Goal: Task Accomplishment & Management: Manage account settings

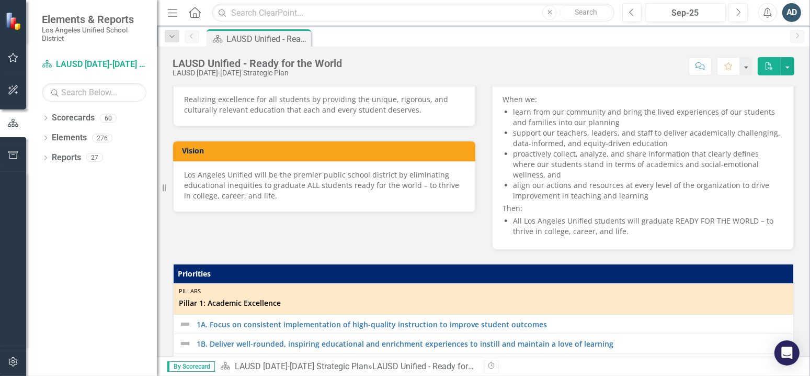
scroll to position [157, 0]
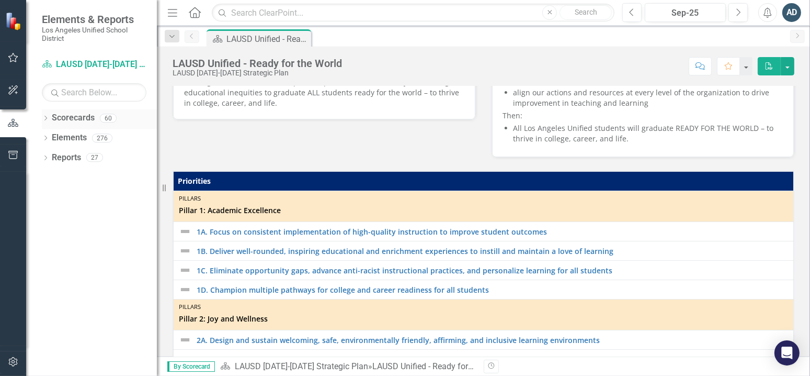
click at [52, 118] on link "Scorecards" at bounding box center [73, 118] width 43 height 12
click at [45, 117] on icon "Dropdown" at bounding box center [45, 119] width 7 height 6
click at [51, 141] on div "Dropdown" at bounding box center [51, 137] width 8 height 9
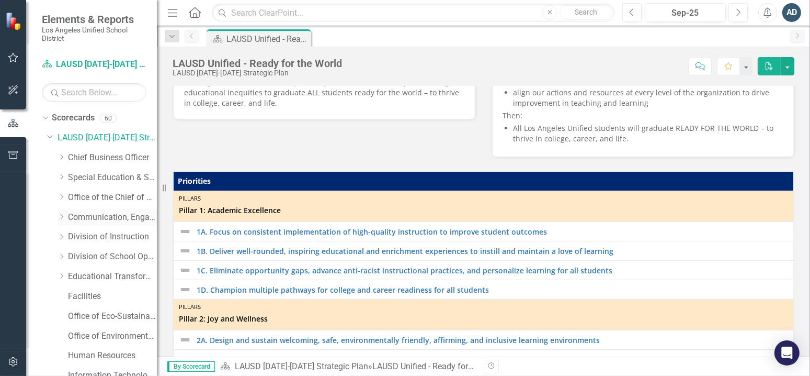
scroll to position [168, 0]
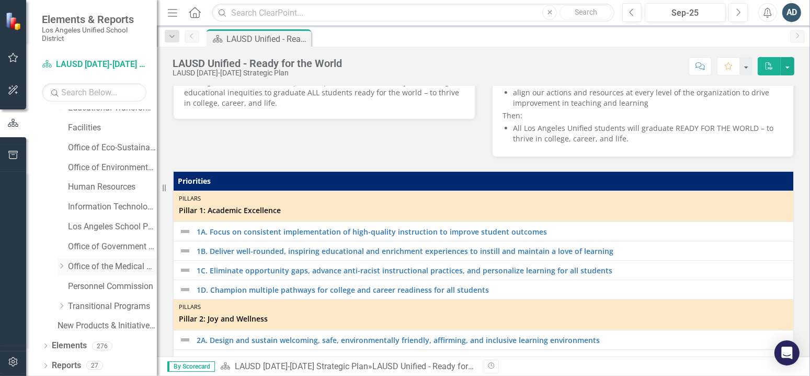
click at [110, 270] on link "Office of the Medical Director" at bounding box center [112, 267] width 89 height 12
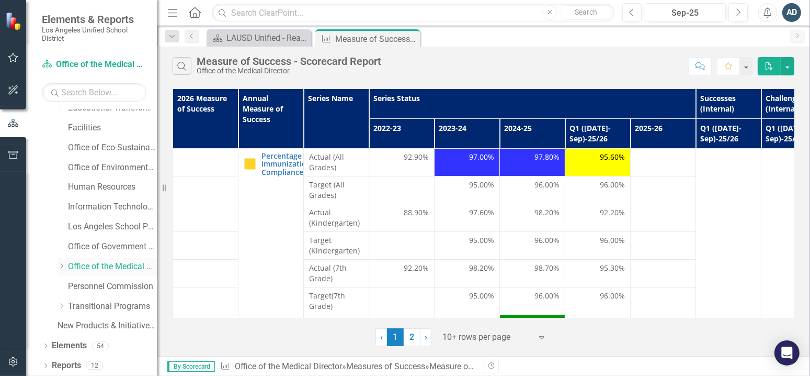
click at [63, 265] on icon "Dropdown" at bounding box center [62, 266] width 8 height 6
click at [99, 285] on link "Office of Health Emergency Response and Support" at bounding box center [117, 286] width 78 height 12
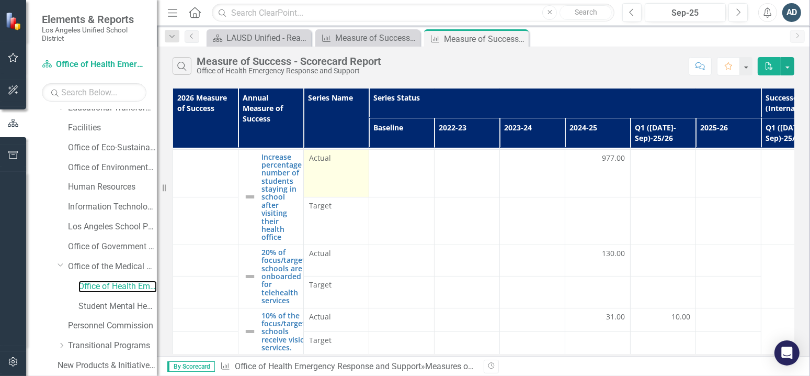
scroll to position [85, 0]
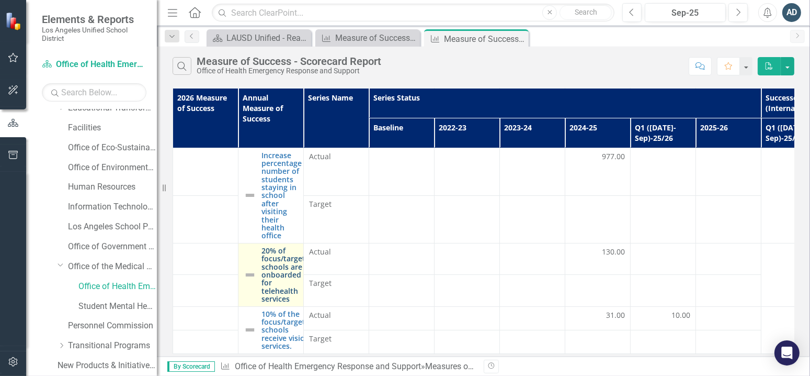
click at [285, 268] on link "20% of focus/target schools are onboarded for telehealth services" at bounding box center [284, 274] width 44 height 57
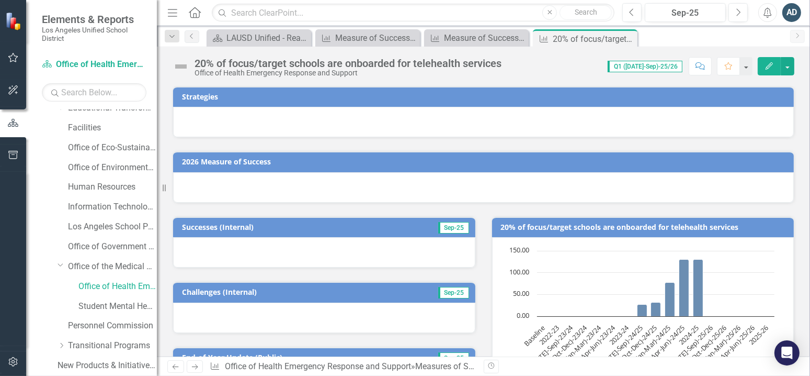
click at [765, 67] on icon "Edit" at bounding box center [769, 65] width 9 height 7
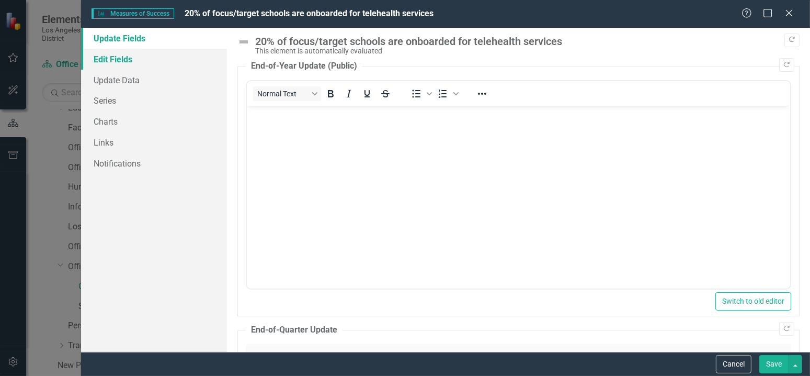
click at [113, 64] on link "Edit Fields" at bounding box center [154, 59] width 146 height 21
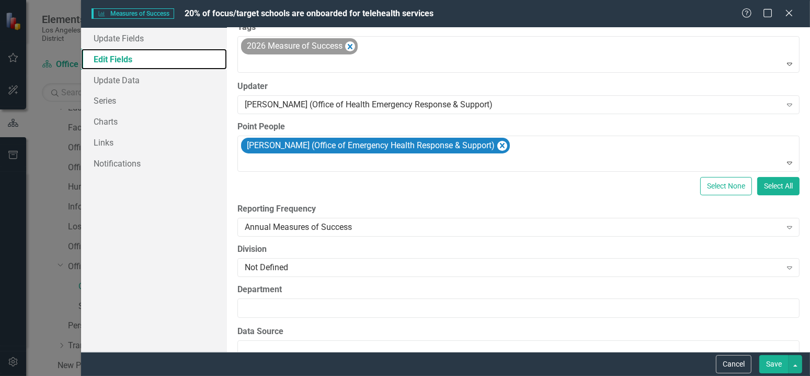
scroll to position [77, 0]
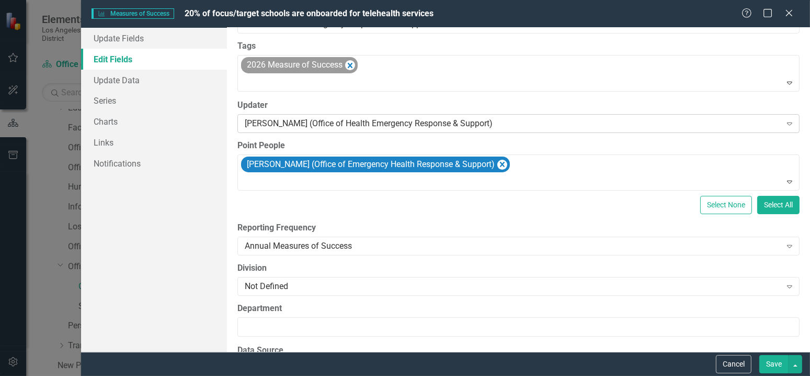
click at [487, 123] on div "[PERSON_NAME] (Office of Health Emergency Response & Support)" at bounding box center [513, 123] width 537 height 12
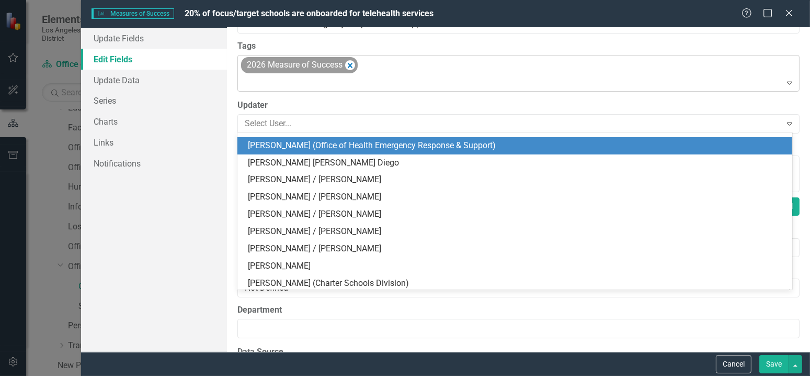
scroll to position [1099, 0]
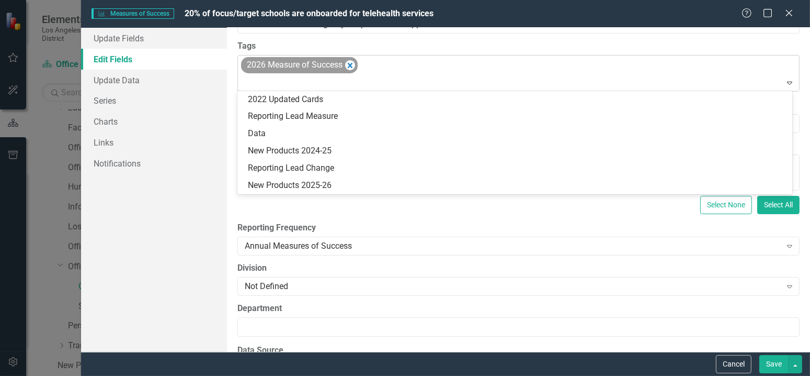
click at [490, 65] on div "2026 Measure of Success" at bounding box center [520, 73] width 560 height 36
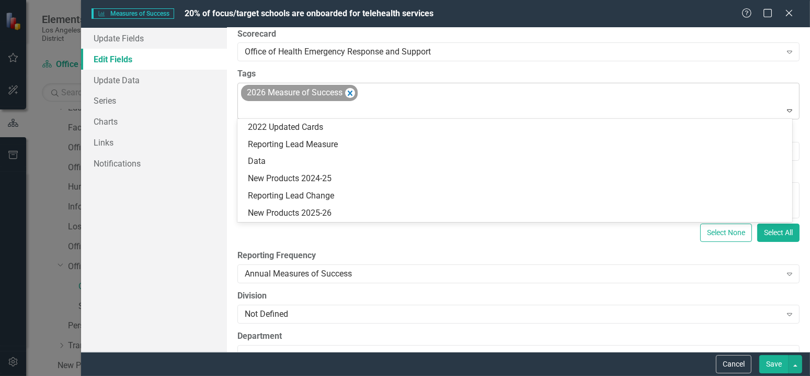
scroll to position [25, 0]
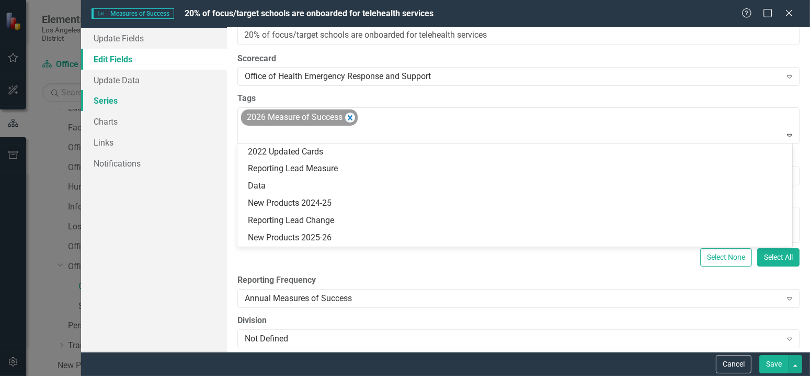
click at [141, 102] on link "Series" at bounding box center [154, 100] width 146 height 21
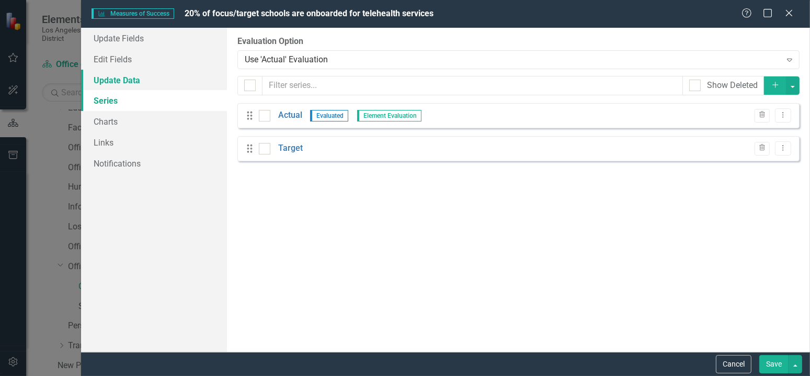
click at [177, 83] on link "Update Data" at bounding box center [154, 80] width 146 height 21
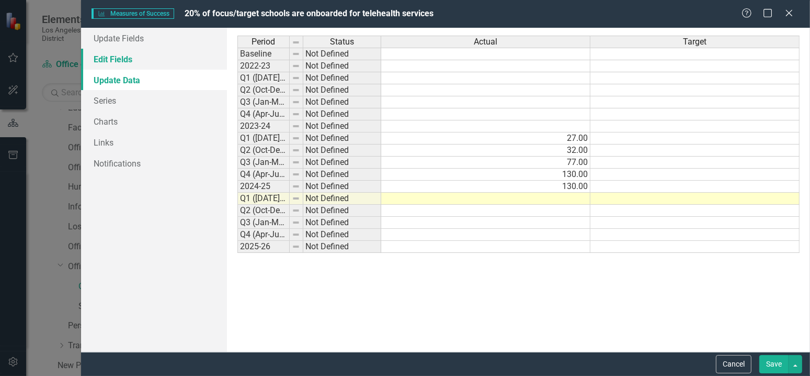
click at [161, 63] on link "Edit Fields" at bounding box center [154, 59] width 146 height 21
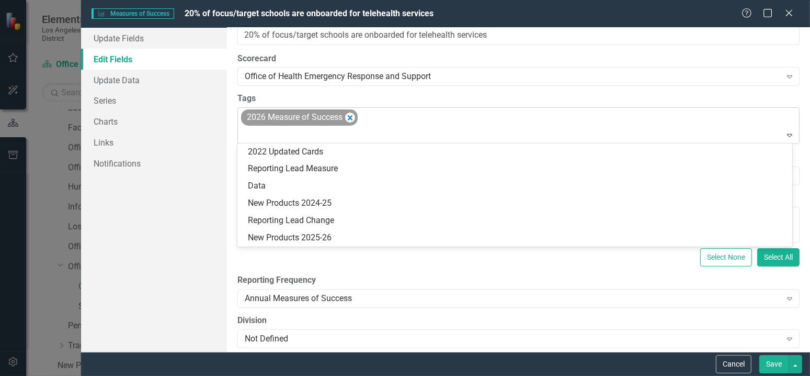
click at [356, 119] on div "2026 Measure of Success" at bounding box center [299, 117] width 117 height 16
click at [350, 119] on icon "Remove [object Object]" at bounding box center [350, 117] width 10 height 13
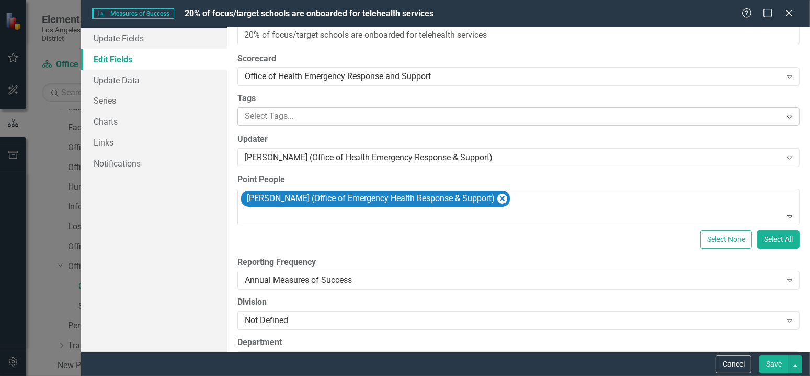
click at [230, 144] on div "ClearPoint Can Do More! How ClearPoint Can Help Close Enterprise plans can auto…" at bounding box center [518, 190] width 583 height 324
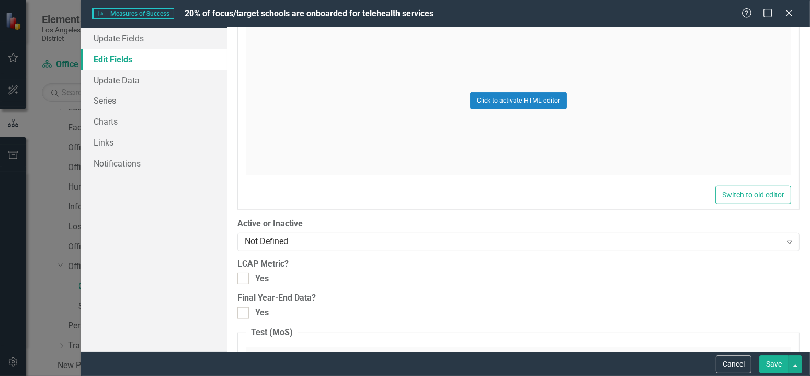
scroll to position [948, 0]
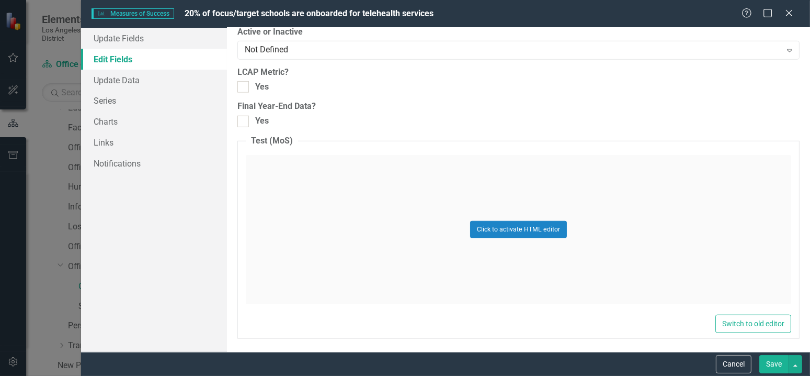
click at [779, 368] on button "Save" at bounding box center [774, 364] width 29 height 18
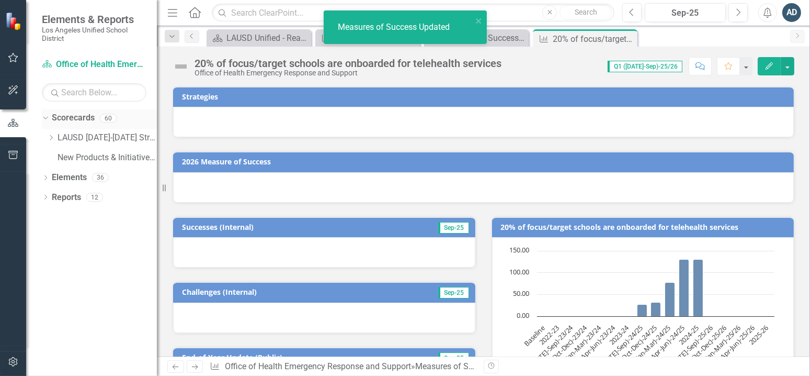
scroll to position [0, 0]
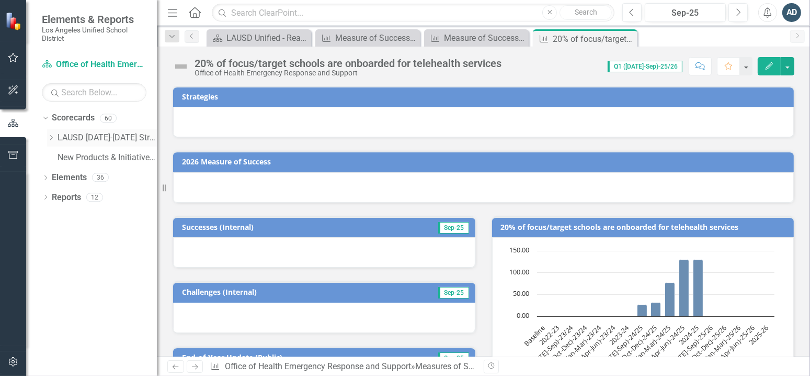
click at [103, 136] on link "LAUSD [DATE]-[DATE] Strategic Plan" at bounding box center [107, 138] width 99 height 12
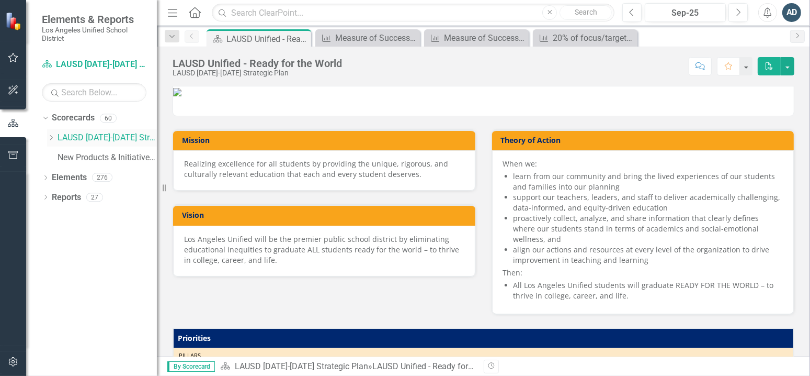
click at [50, 138] on icon "Dropdown" at bounding box center [51, 137] width 8 height 6
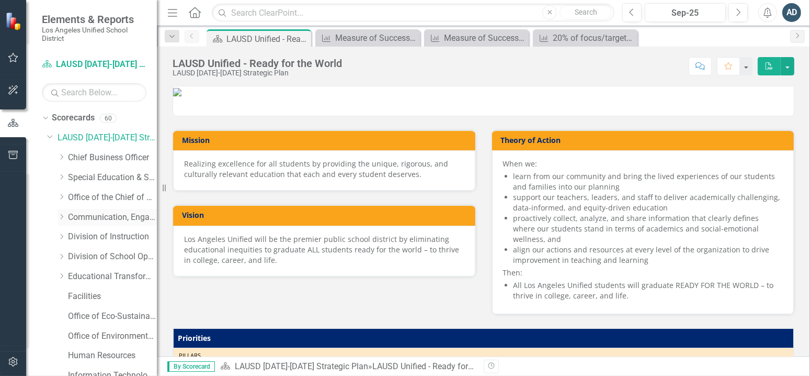
scroll to position [168, 0]
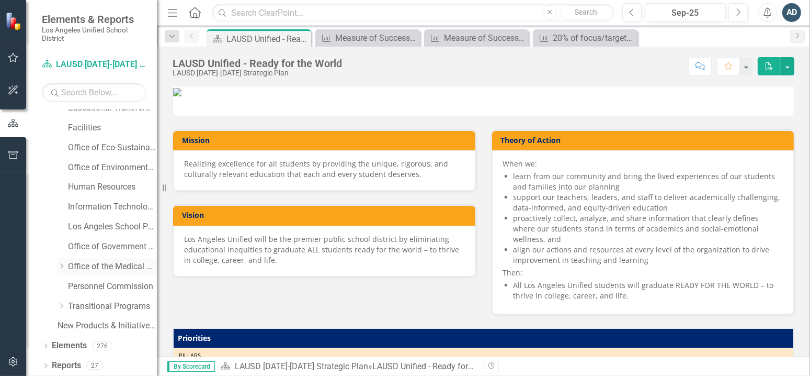
click at [62, 266] on icon "Dropdown" at bounding box center [62, 266] width 8 height 6
click at [90, 290] on link "Office of Health Emergency Response and Support" at bounding box center [117, 286] width 78 height 12
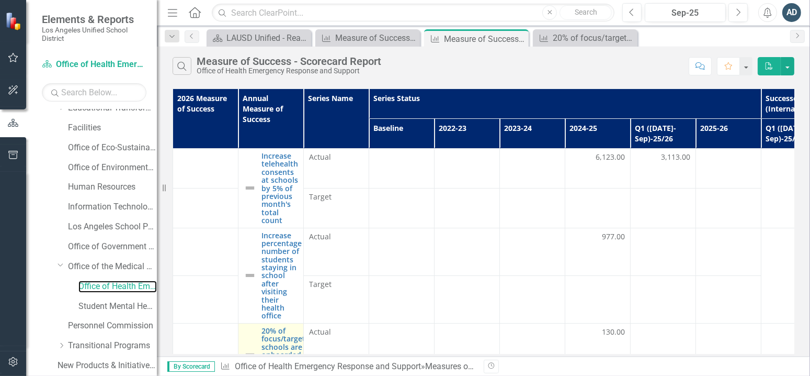
scroll to position [85, 0]
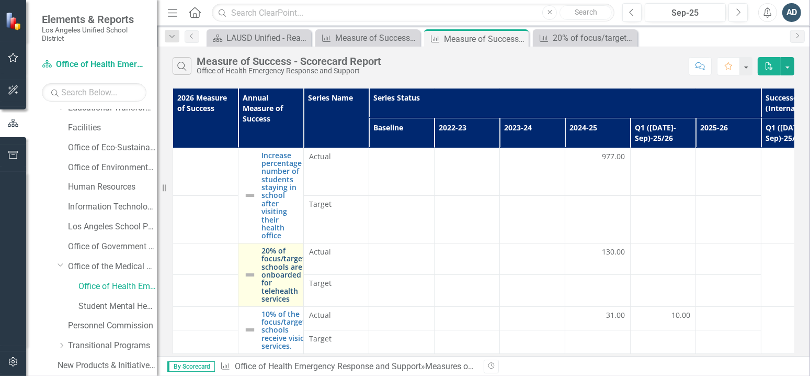
click at [280, 259] on link "20% of focus/target schools are onboarded for telehealth services" at bounding box center [284, 274] width 44 height 57
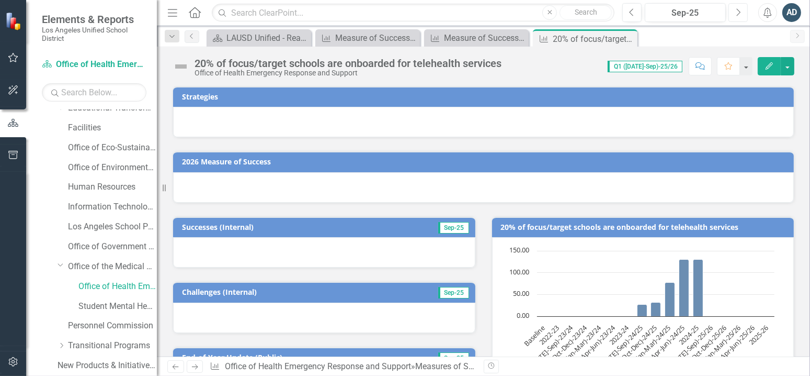
click at [738, 14] on icon "Next" at bounding box center [739, 12] width 6 height 9
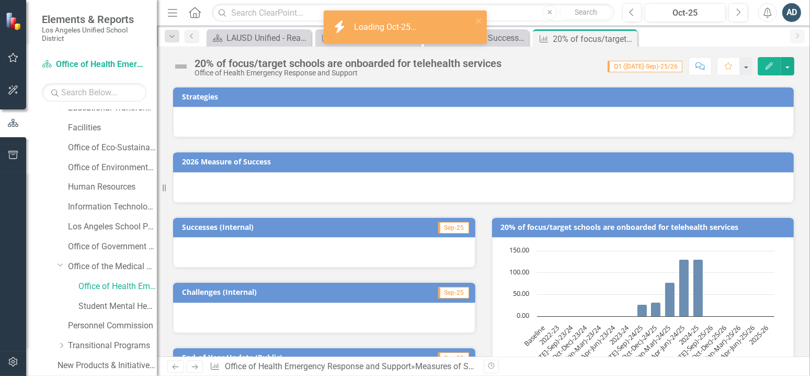
click at [767, 67] on icon "Edit" at bounding box center [769, 65] width 9 height 7
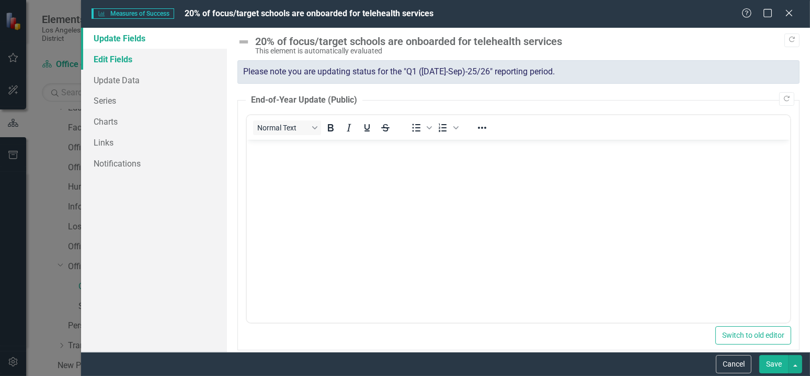
click at [126, 58] on link "Edit Fields" at bounding box center [154, 59] width 146 height 21
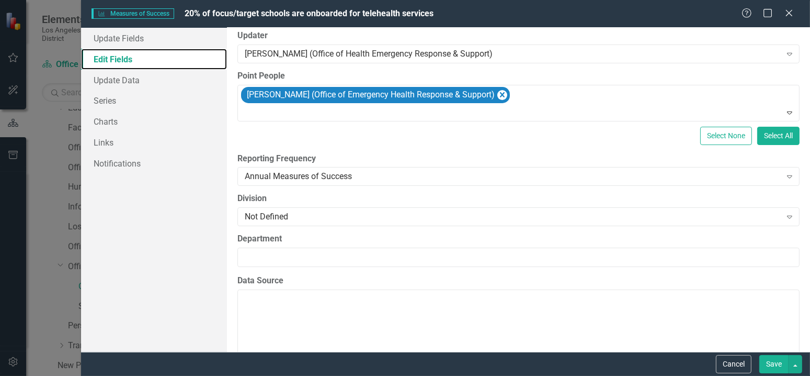
scroll to position [157, 0]
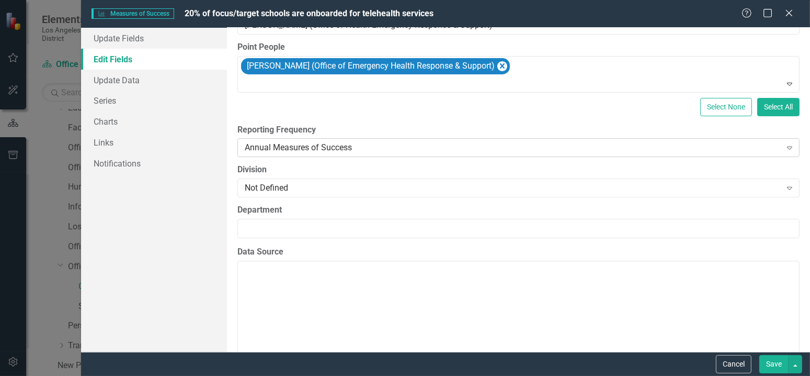
click at [321, 139] on div "Annual Measures of Success Expand" at bounding box center [519, 147] width 562 height 19
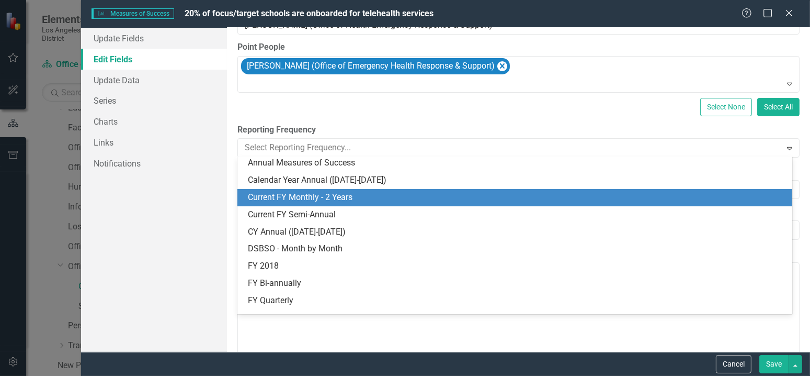
click at [175, 202] on div "Update Fields Edit Fields Update Data Series Charts Links Notifications" at bounding box center [154, 190] width 146 height 324
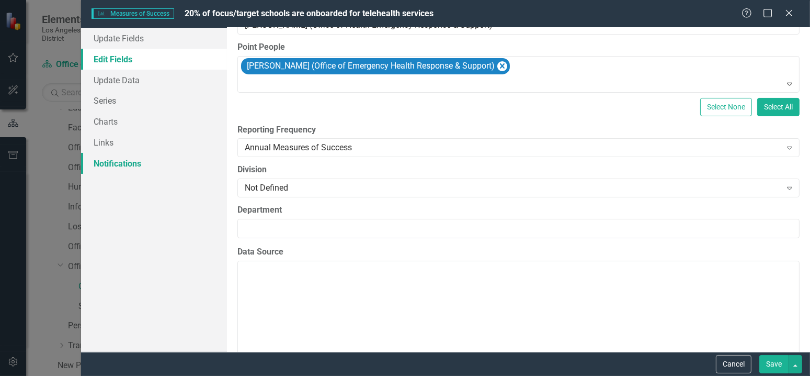
click at [143, 165] on link "Notifications" at bounding box center [154, 163] width 146 height 21
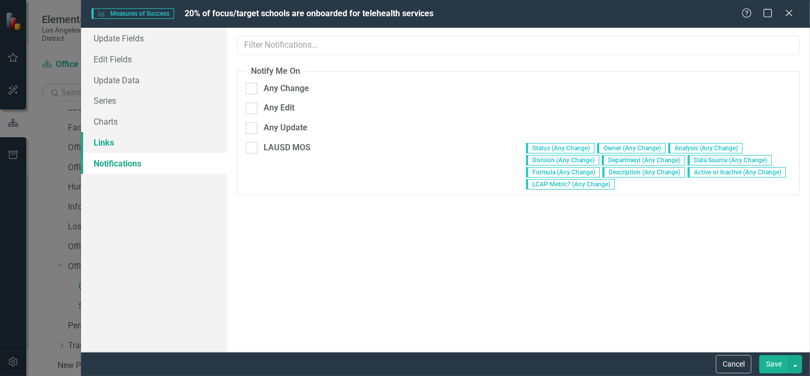
click at [146, 148] on link "Links" at bounding box center [154, 142] width 146 height 21
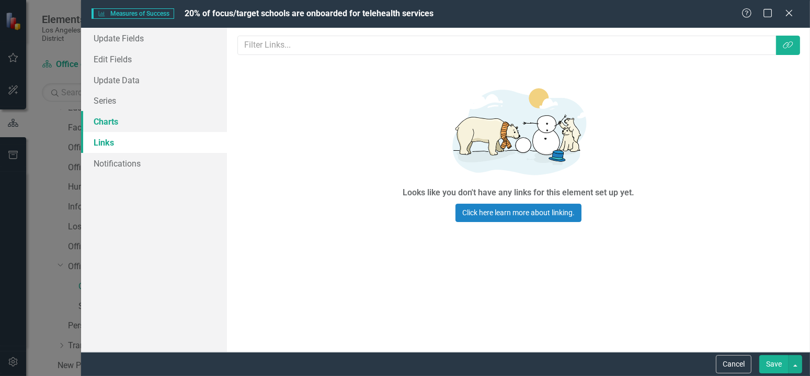
click at [149, 128] on link "Charts" at bounding box center [154, 121] width 146 height 21
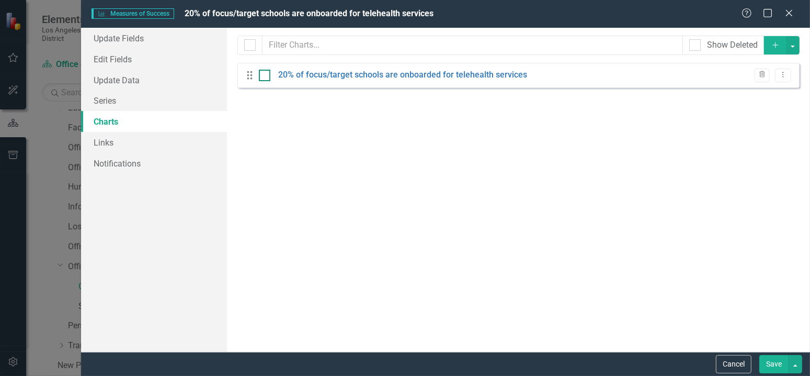
click at [268, 75] on div at bounding box center [265, 76] width 12 height 12
click at [266, 75] on input "checkbox" at bounding box center [262, 73] width 7 height 7
checkbox input "true"
click at [788, 78] on button "Dropdown Menu" at bounding box center [783, 76] width 16 height 14
click at [759, 129] on link "Trash Delete Chart" at bounding box center [750, 130] width 83 height 19
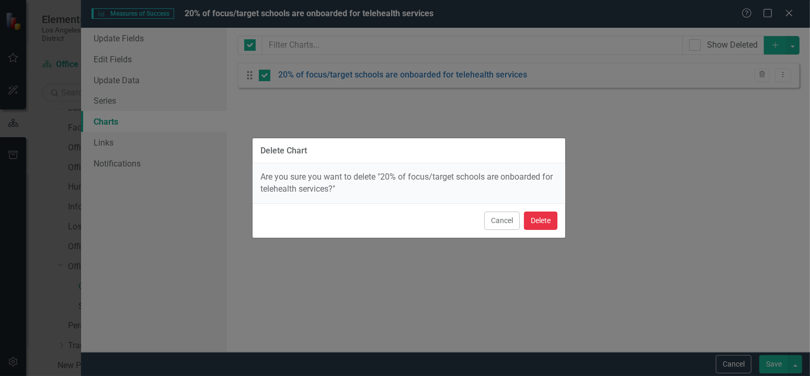
click at [542, 225] on button "Delete" at bounding box center [540, 220] width 33 height 18
checkbox input "false"
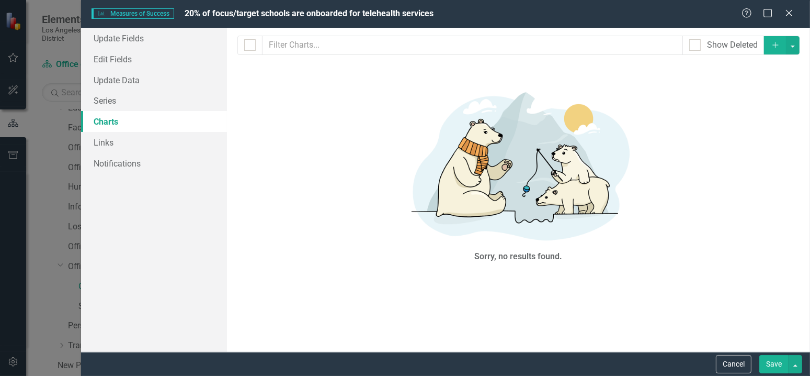
click at [778, 368] on button "Save" at bounding box center [774, 364] width 29 height 18
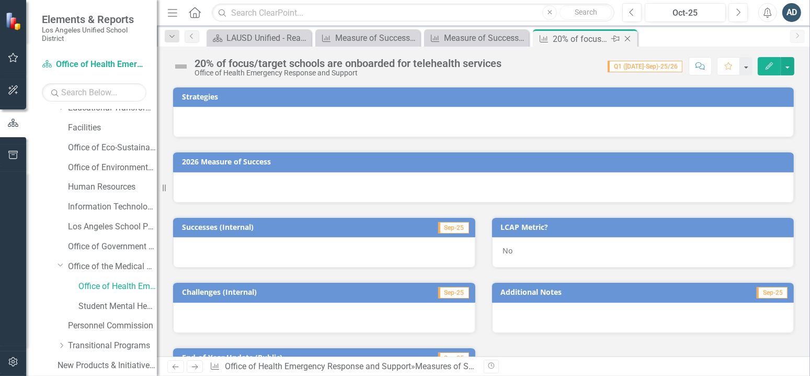
drag, startPoint x: 630, startPoint y: 40, endPoint x: 619, endPoint y: 37, distance: 11.6
click at [0, 0] on icon "Close" at bounding box center [0, 0] width 0 height 0
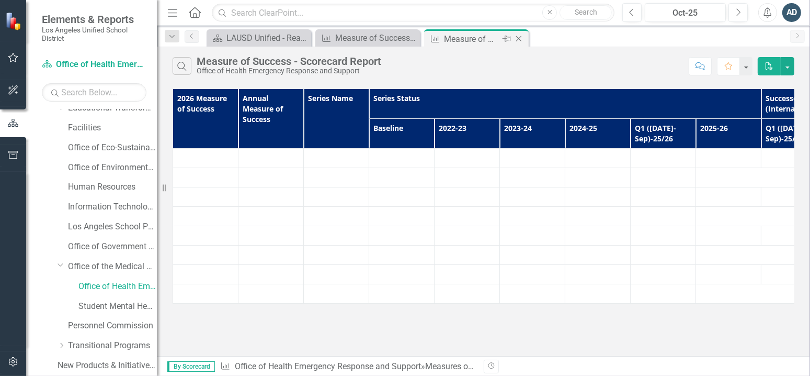
click at [516, 39] on icon "Close" at bounding box center [519, 39] width 10 height 8
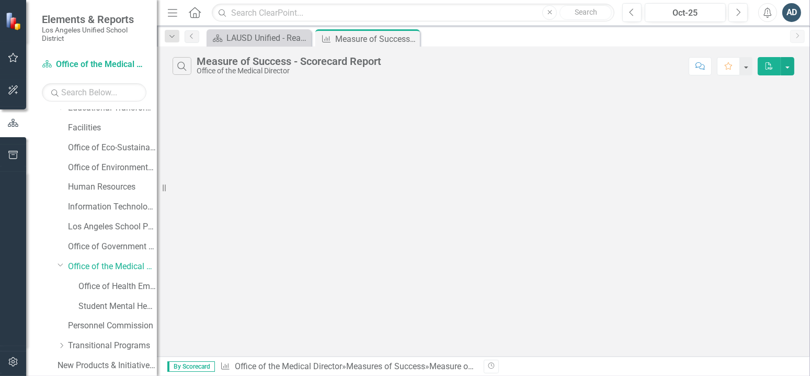
click at [0, 0] on icon "Close" at bounding box center [0, 0] width 0 height 0
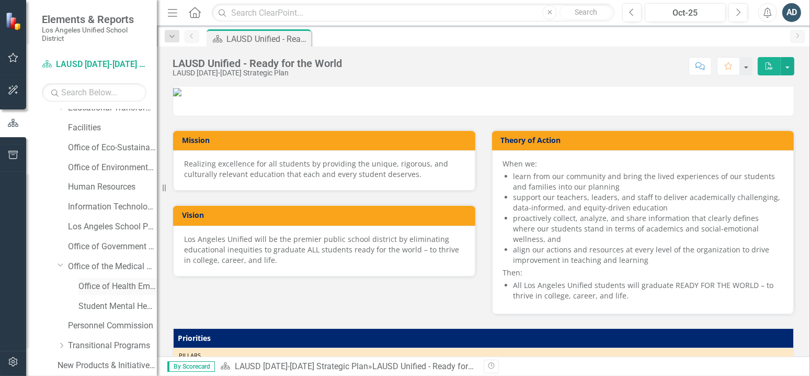
click at [99, 283] on link "Office of Health Emergency Response and Support" at bounding box center [117, 286] width 78 height 12
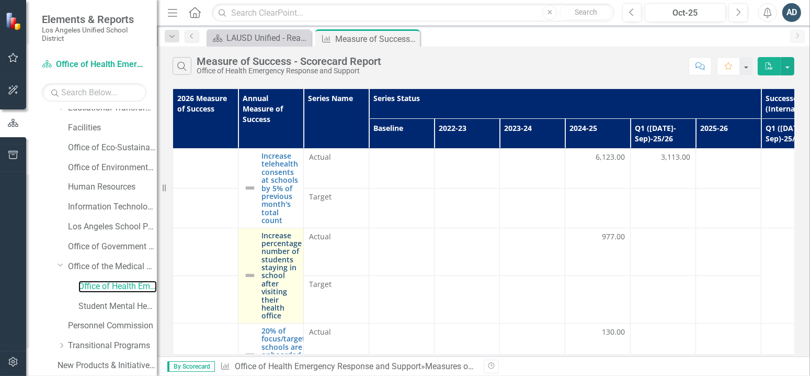
scroll to position [85, 0]
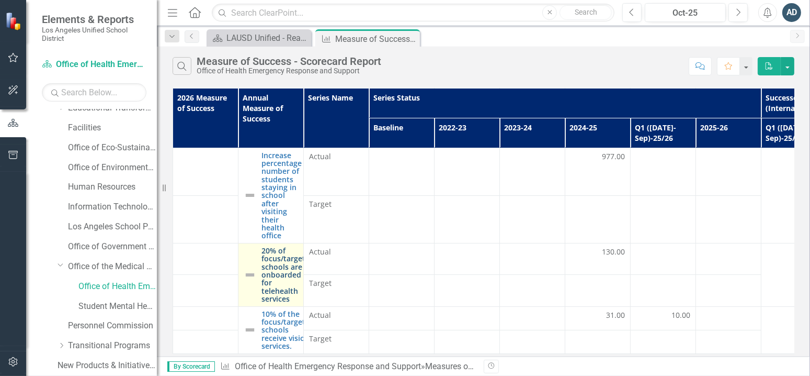
click at [276, 265] on link "20% of focus/target schools are onboarded for telehealth services" at bounding box center [284, 274] width 44 height 57
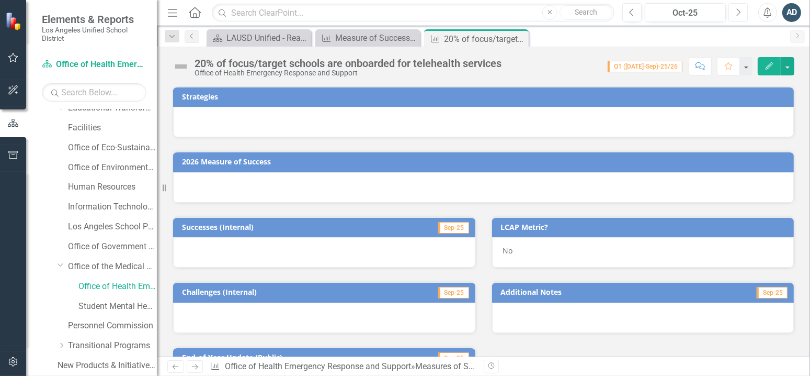
click at [737, 6] on button "Next" at bounding box center [738, 12] width 19 height 19
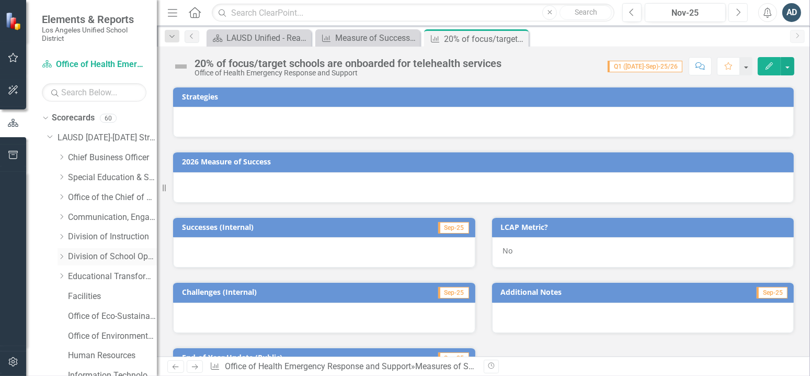
scroll to position [157, 0]
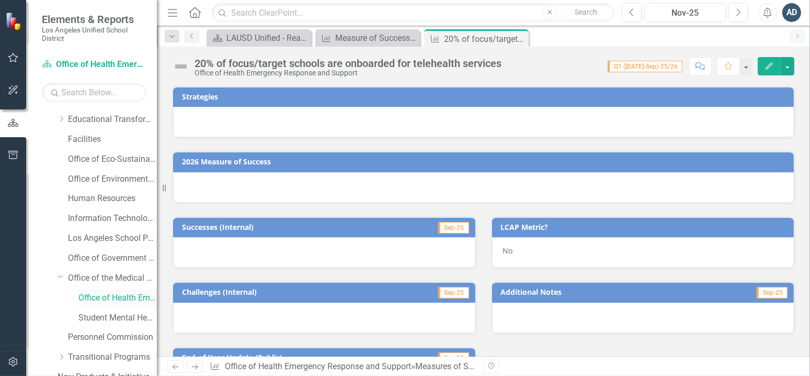
click at [97, 298] on link "Office of Health Emergency Response and Support" at bounding box center [117, 298] width 78 height 12
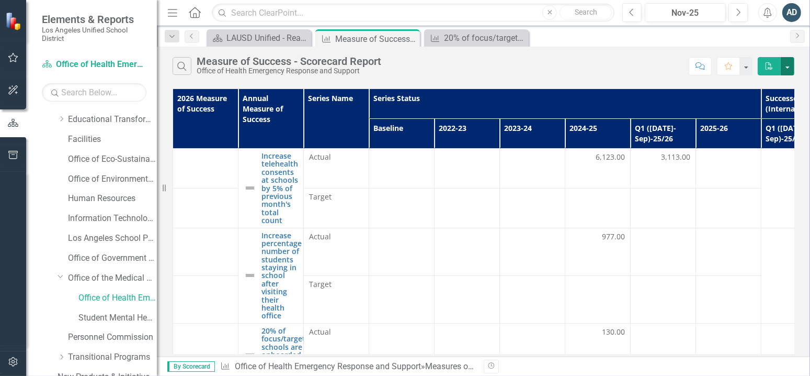
click at [789, 67] on button "button" at bounding box center [788, 66] width 14 height 18
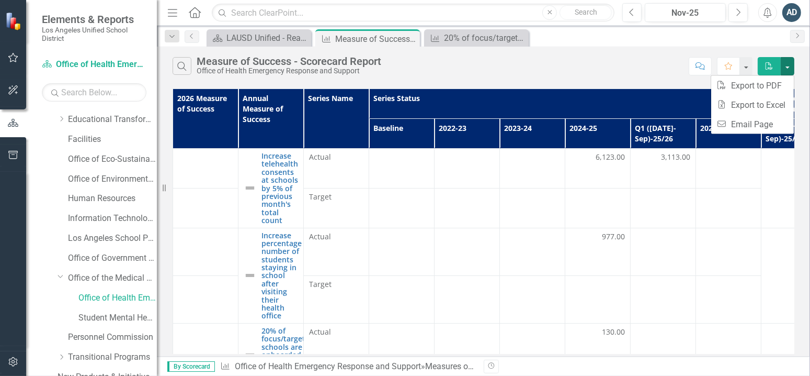
click at [614, 57] on div "Search Measure of Success - Scorecard Report Office of Health Emergency Respons…" at bounding box center [428, 66] width 511 height 18
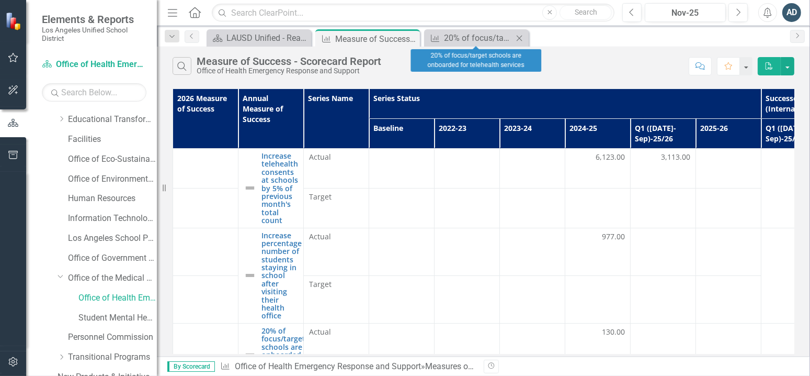
click at [521, 37] on icon "Close" at bounding box center [519, 38] width 10 height 8
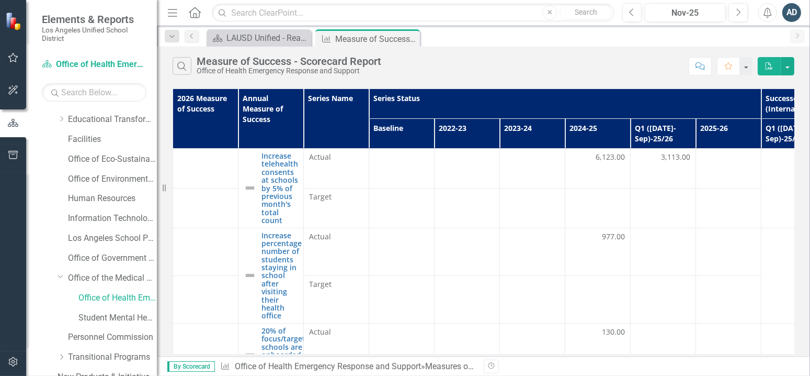
click at [196, 369] on span "By Scorecard" at bounding box center [191, 366] width 48 height 10
click at [274, 120] on th "Annual Measure of Success" at bounding box center [271, 119] width 65 height 60
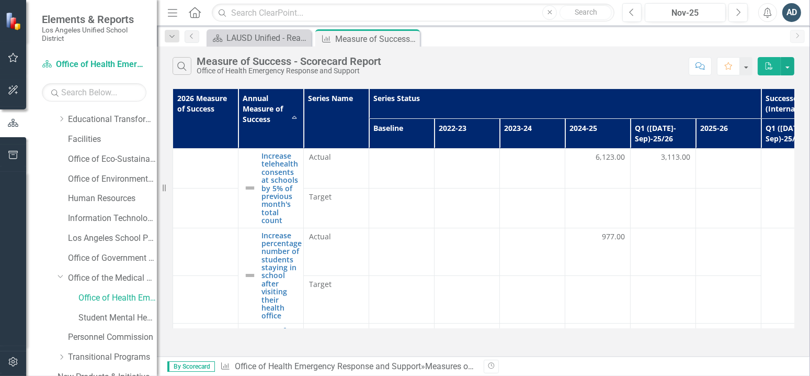
click at [263, 98] on th "Annual Measure of Success Sort Ascending" at bounding box center [271, 119] width 65 height 60
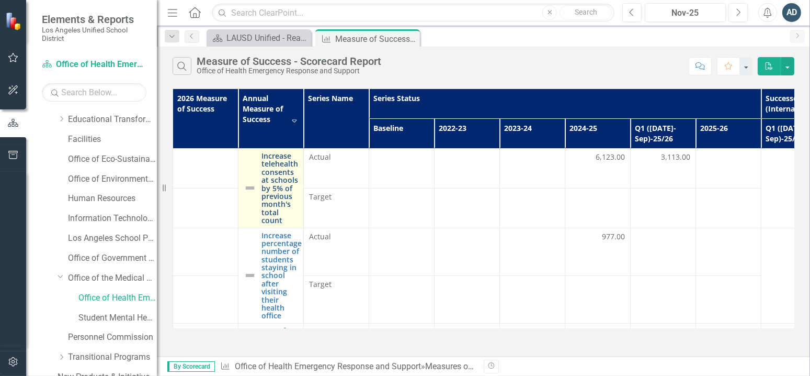
click at [277, 157] on link "Increase telehealth consents at schools by 5% of previous month's total count" at bounding box center [280, 188] width 37 height 73
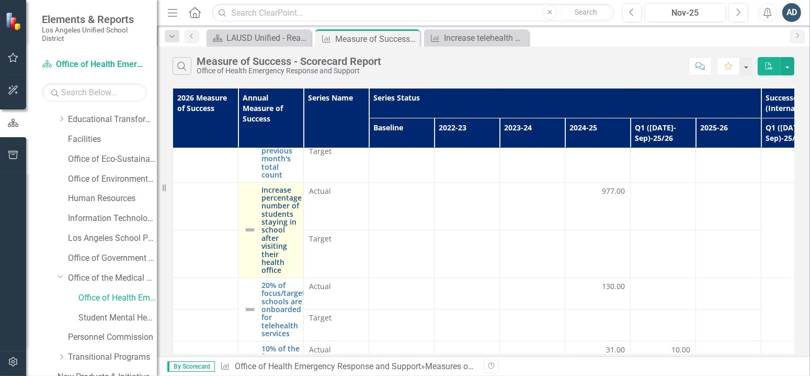
scroll to position [85, 0]
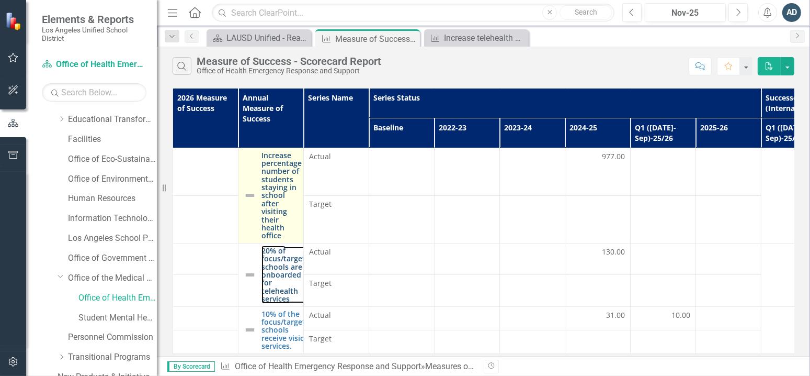
click at [282, 247] on link "20% of focus/target schools are onboarded for telehealth services" at bounding box center [284, 274] width 44 height 57
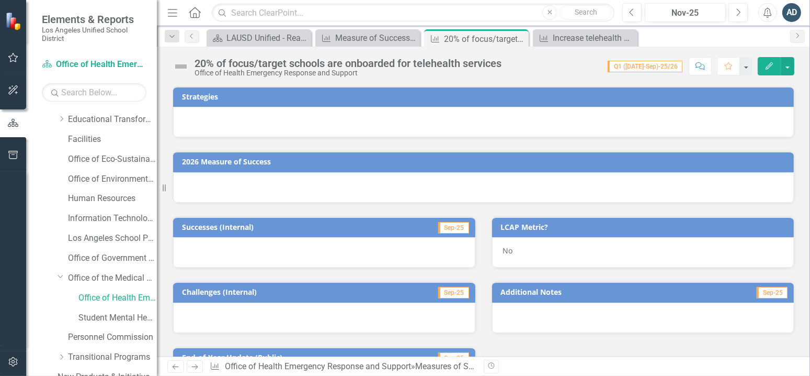
click at [769, 65] on icon "button" at bounding box center [769, 65] width 7 height 7
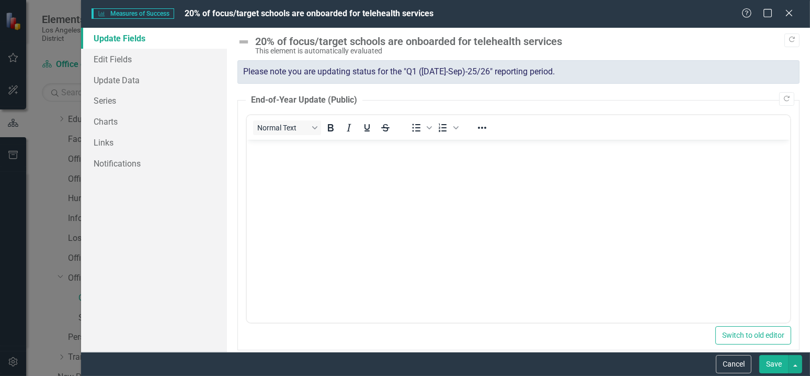
click at [571, 69] on div "Please note you are updating status for the "Q1 ([DATE]-Sep)-25/26" reporting p…" at bounding box center [519, 72] width 562 height 24
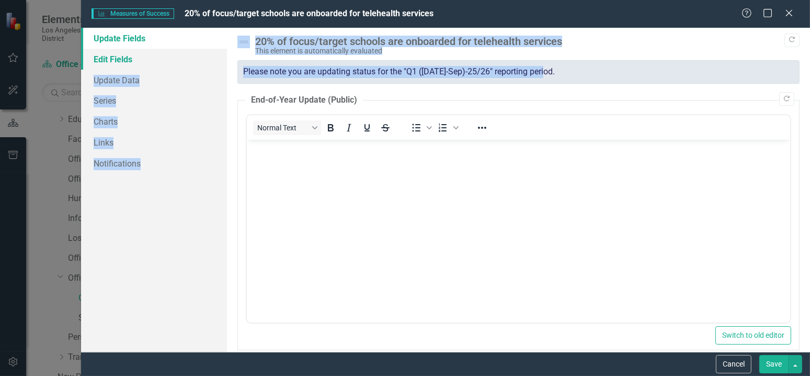
drag, startPoint x: 549, startPoint y: 68, endPoint x: 216, endPoint y: 66, distance: 333.8
click at [218, 66] on div "Update Fields Edit Fields Update Data Series Charts Links Notifications "Update…" at bounding box center [445, 190] width 729 height 324
click at [347, 39] on div "20% of focus/target schools are onboarded for telehealth services" at bounding box center [524, 42] width 539 height 12
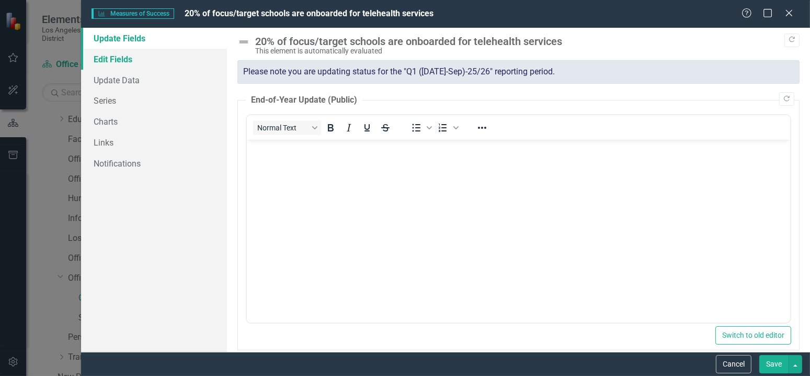
click at [153, 58] on link "Edit Fields" at bounding box center [154, 59] width 146 height 21
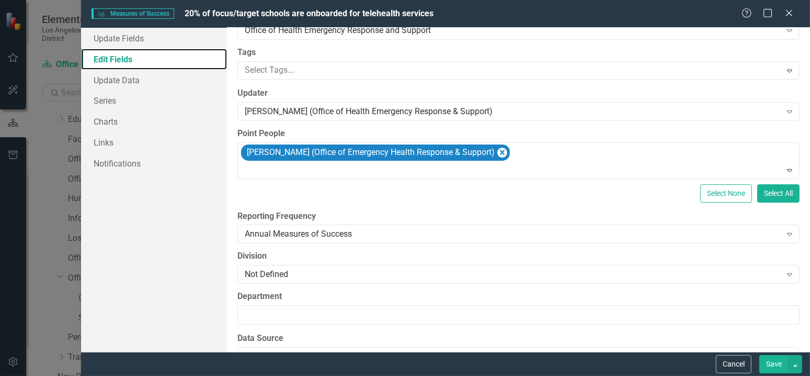
scroll to position [52, 0]
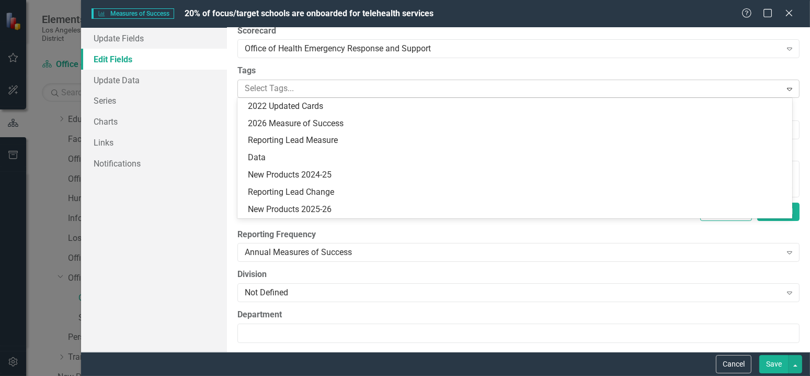
click at [290, 92] on div at bounding box center [511, 89] width 541 height 14
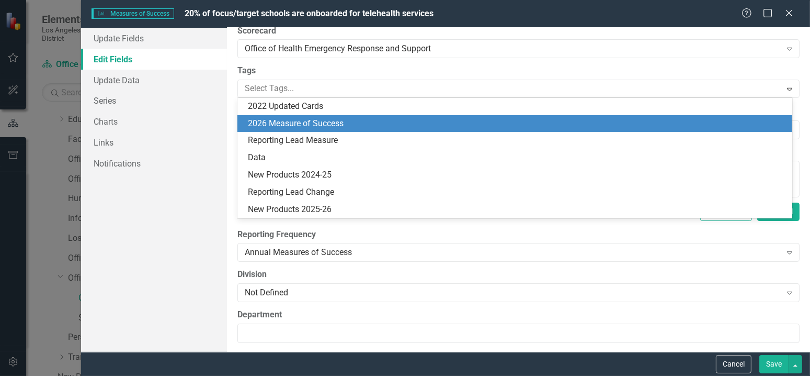
click at [303, 122] on span "2026 Measure of Success" at bounding box center [296, 123] width 96 height 10
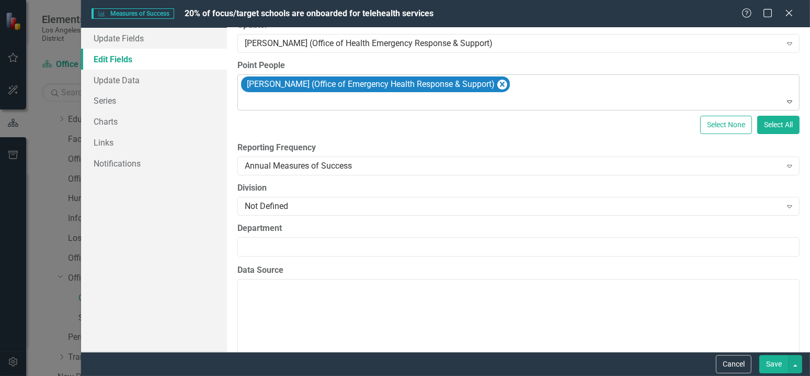
scroll to position [0, 0]
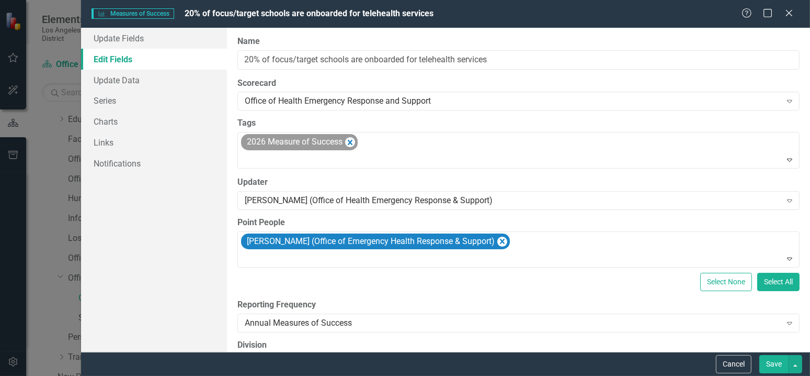
type input "Provide student access to sports and well-being physicals to improve healthcare…"
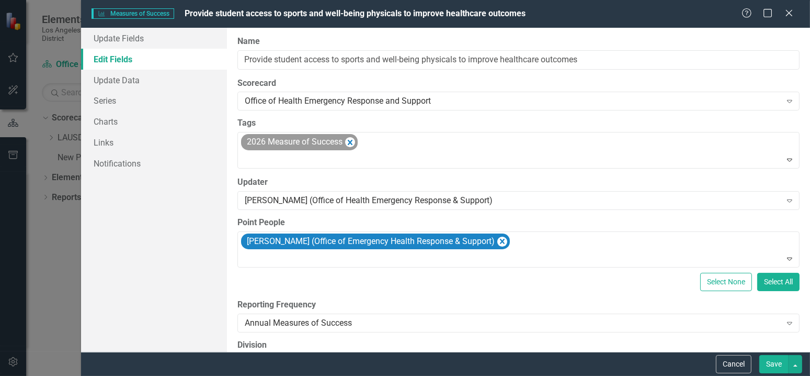
click at [780, 15] on div "Help Maximize Close" at bounding box center [771, 14] width 58 height 12
click at [784, 13] on icon "Close" at bounding box center [789, 13] width 13 height 10
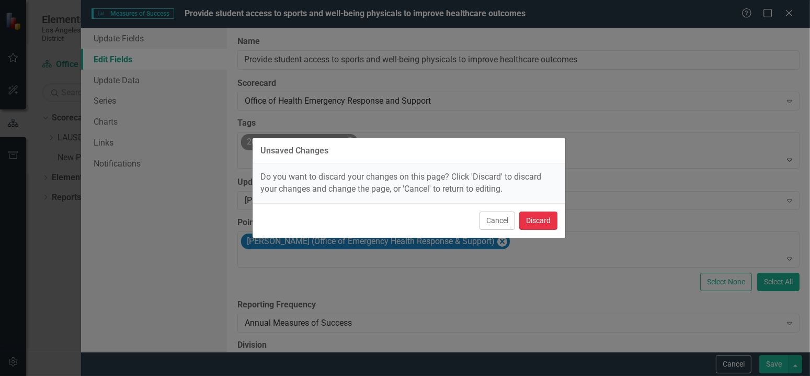
click at [541, 220] on button "Discard" at bounding box center [538, 220] width 38 height 18
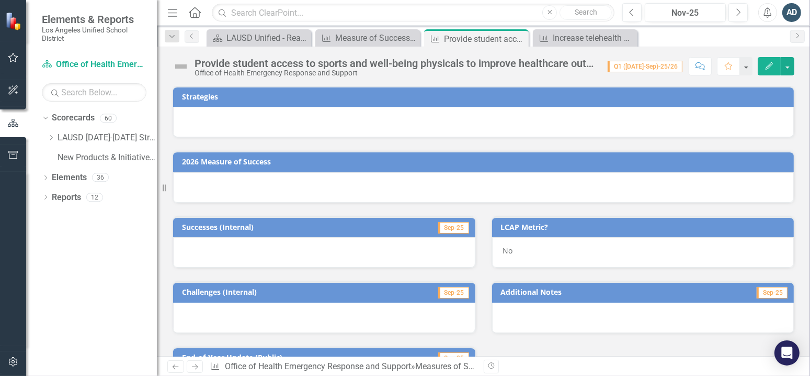
click at [770, 67] on icon "Edit" at bounding box center [769, 65] width 9 height 7
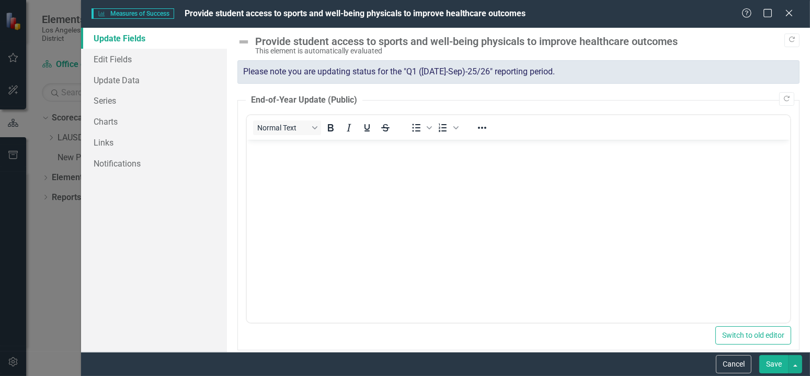
drag, startPoint x: 1034, startPoint y: 155, endPoint x: 778, endPoint y: 309, distance: 298.7
click at [747, 341] on button "Switch to old editor" at bounding box center [754, 335] width 76 height 18
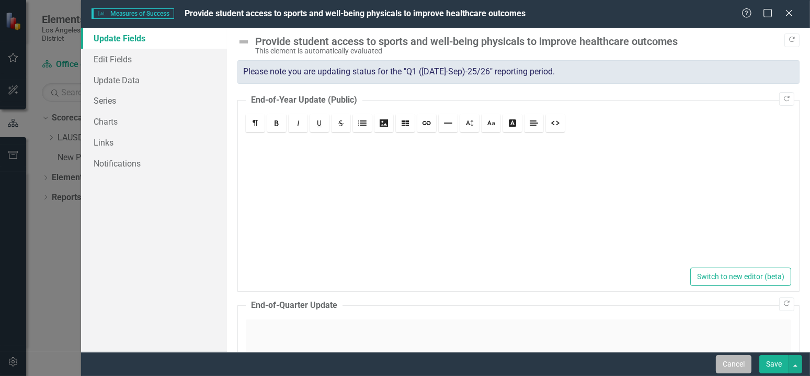
click at [739, 363] on button "Cancel" at bounding box center [734, 364] width 36 height 18
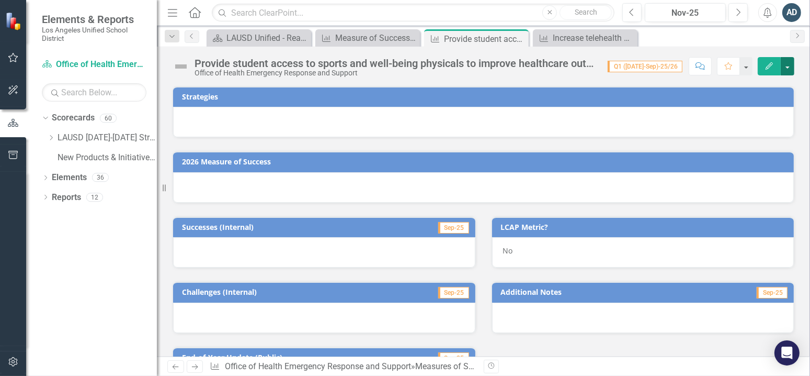
click at [783, 65] on button "button" at bounding box center [788, 66] width 14 height 18
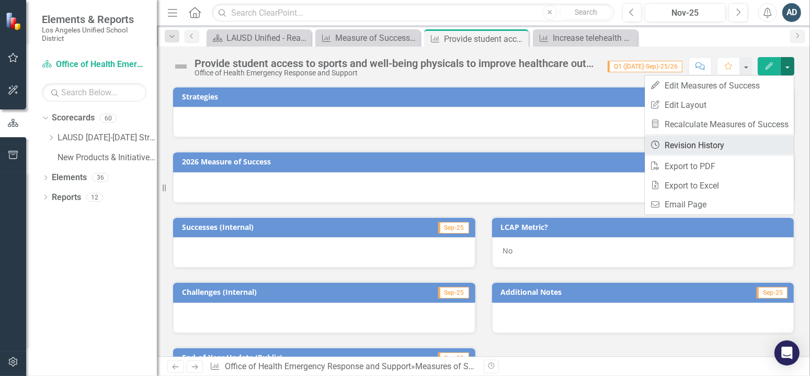
click at [709, 146] on link "Revision History Revision History" at bounding box center [719, 144] width 149 height 19
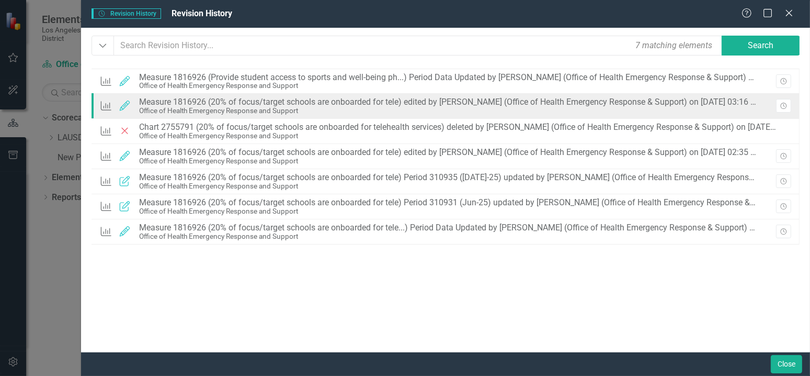
click at [254, 110] on div "Office of Health Emergency Response and Support" at bounding box center [448, 111] width 619 height 8
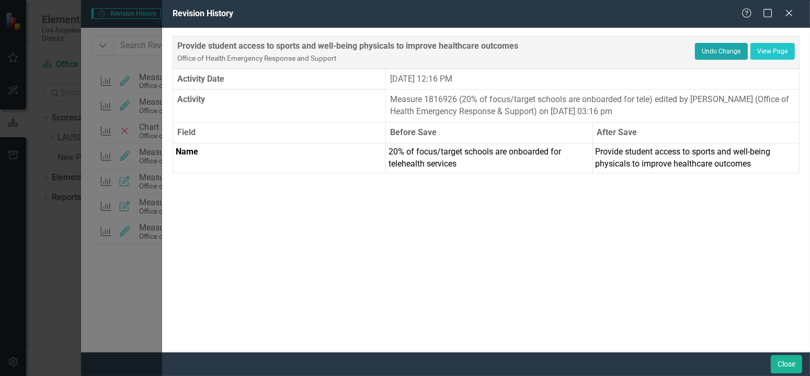
click at [730, 52] on button "Undo Change" at bounding box center [721, 51] width 53 height 17
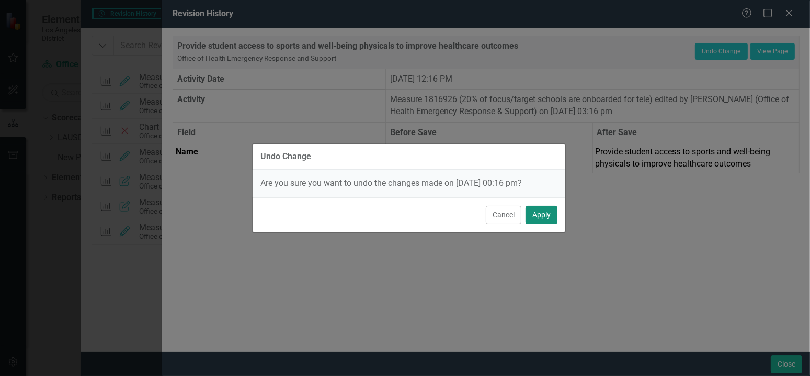
click at [538, 216] on button "Apply" at bounding box center [542, 215] width 32 height 18
click at [541, 216] on button "Apply" at bounding box center [542, 215] width 32 height 18
click at [552, 215] on button "Apply" at bounding box center [542, 215] width 32 height 18
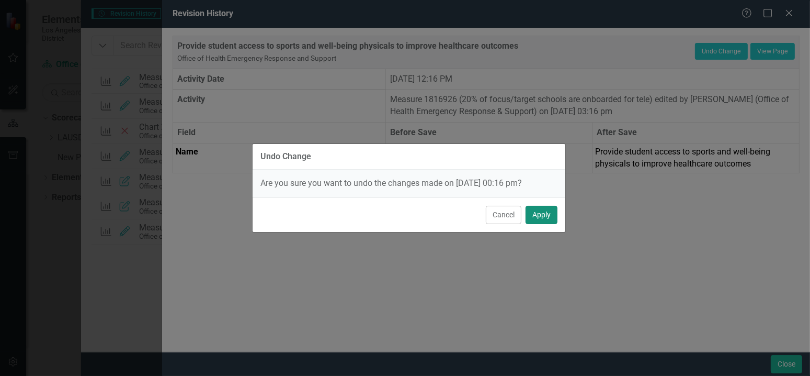
click at [552, 215] on button "Apply" at bounding box center [542, 215] width 32 height 18
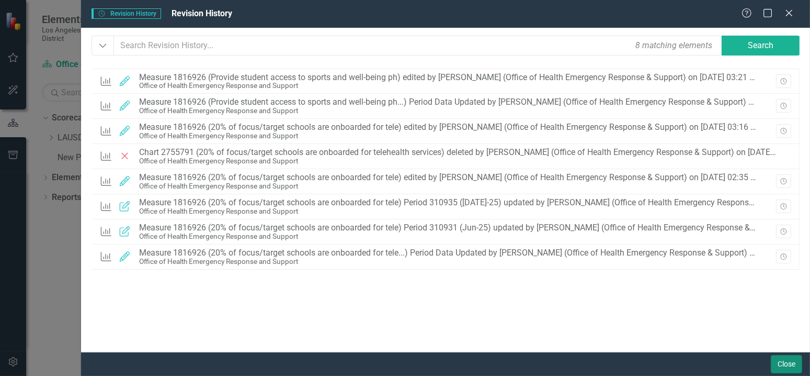
click at [794, 360] on button "Close" at bounding box center [786, 364] width 31 height 18
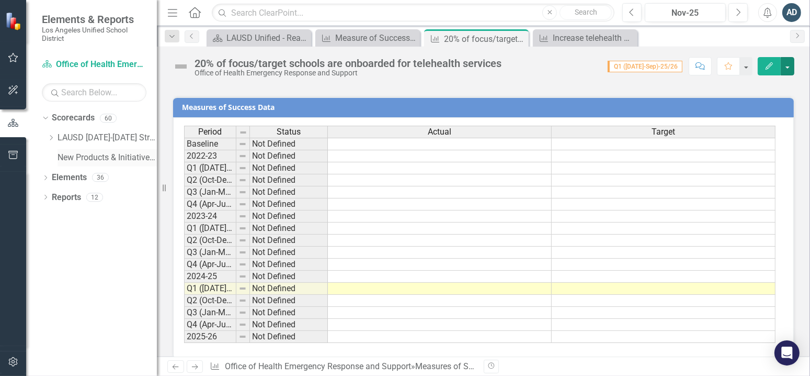
scroll to position [583, 0]
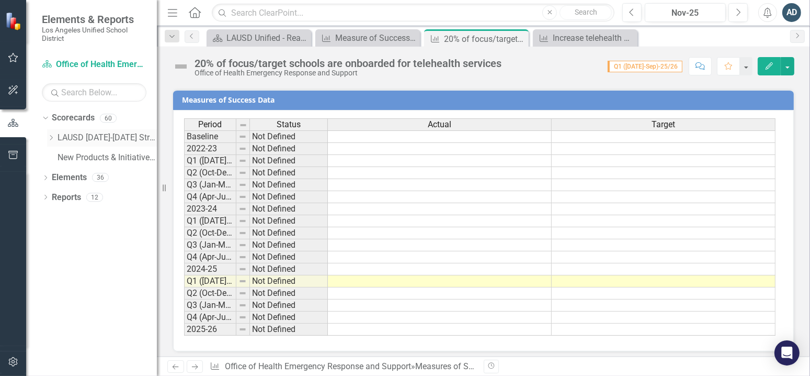
click at [70, 141] on link "LAUSD [DATE]-[DATE] Strategic Plan" at bounding box center [107, 138] width 99 height 12
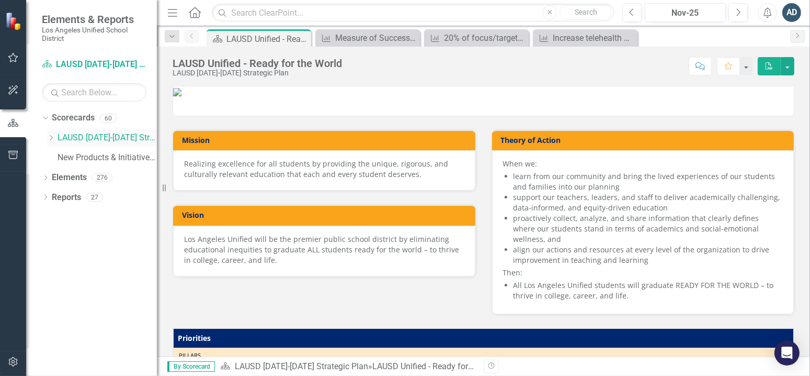
click at [51, 138] on icon "Dropdown" at bounding box center [51, 137] width 8 height 6
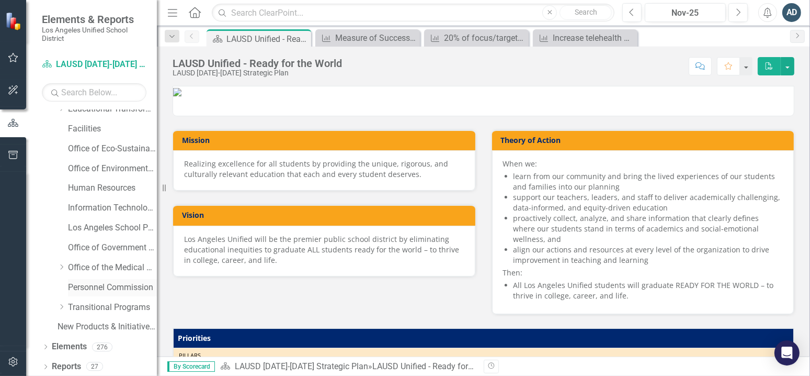
scroll to position [168, 0]
click at [110, 270] on link "Office of the Medical Director" at bounding box center [112, 267] width 89 height 12
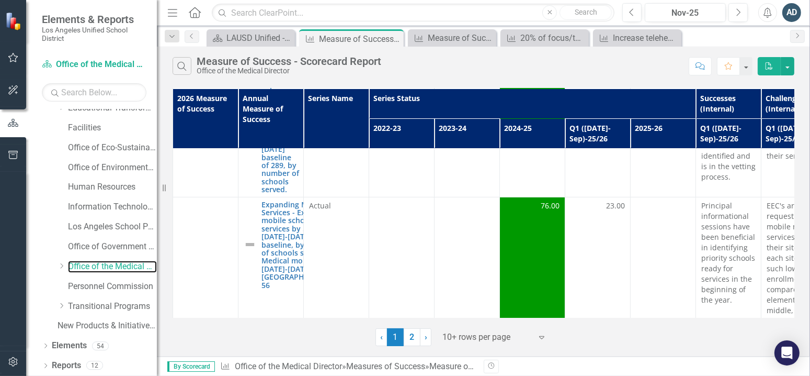
scroll to position [417, 0]
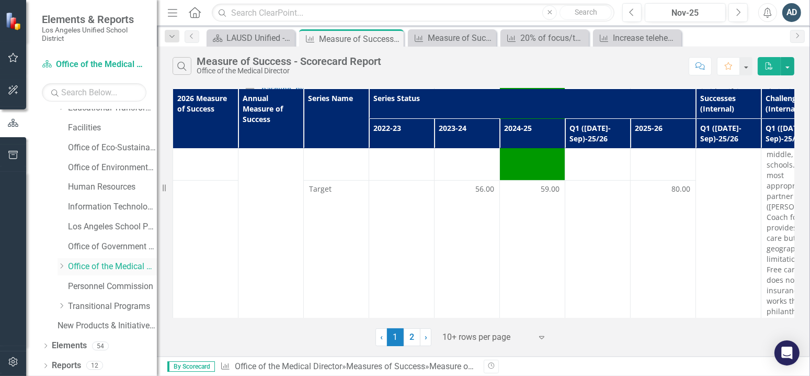
click at [63, 265] on icon "Dropdown" at bounding box center [62, 266] width 8 height 6
click at [110, 287] on link "Office of Health Emergency Response and Support" at bounding box center [117, 286] width 78 height 12
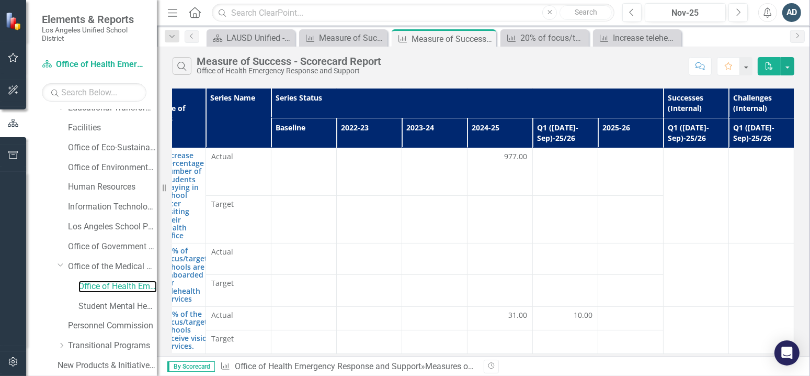
scroll to position [85, 0]
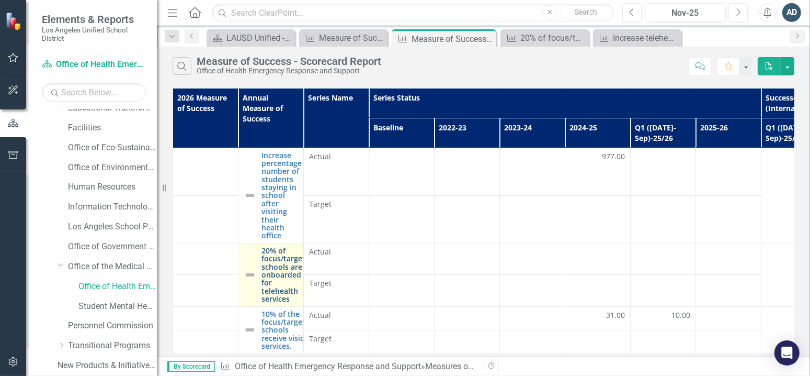
click at [278, 264] on link "20% of focus/target schools are onboarded for telehealth services" at bounding box center [284, 274] width 44 height 57
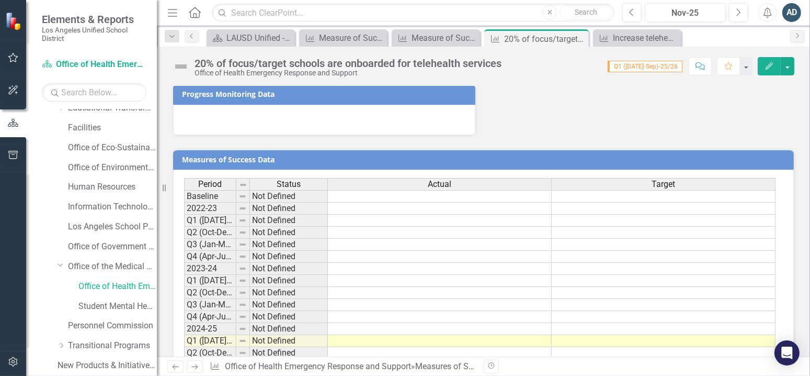
scroll to position [583, 0]
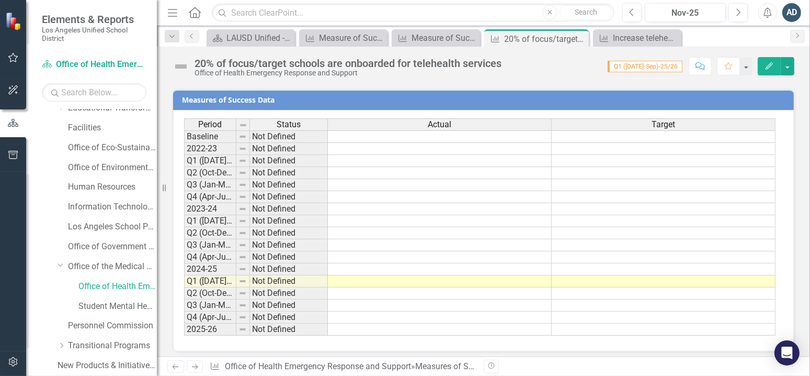
click at [740, 98] on h3 "Measures of Success Data" at bounding box center [485, 100] width 607 height 8
click at [758, 66] on div "Edit" at bounding box center [774, 66] width 42 height 18
click at [766, 67] on icon "Edit" at bounding box center [769, 65] width 9 height 7
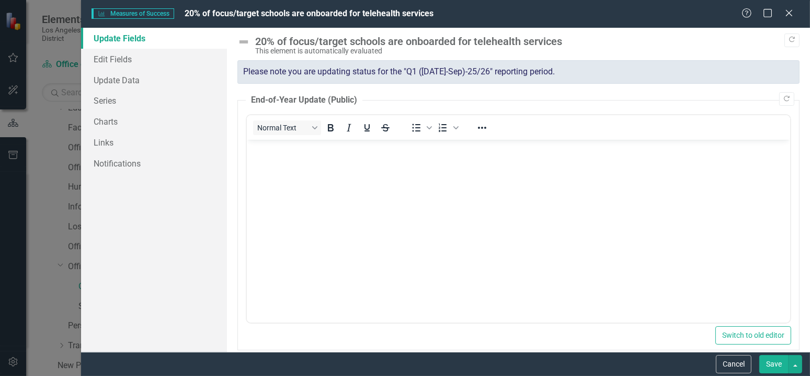
scroll to position [0, 0]
click at [788, 13] on icon "Close" at bounding box center [789, 13] width 13 height 10
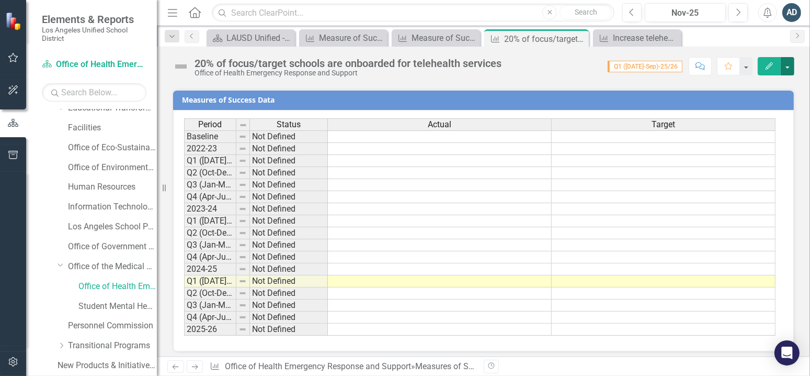
click at [792, 64] on button "button" at bounding box center [788, 66] width 14 height 18
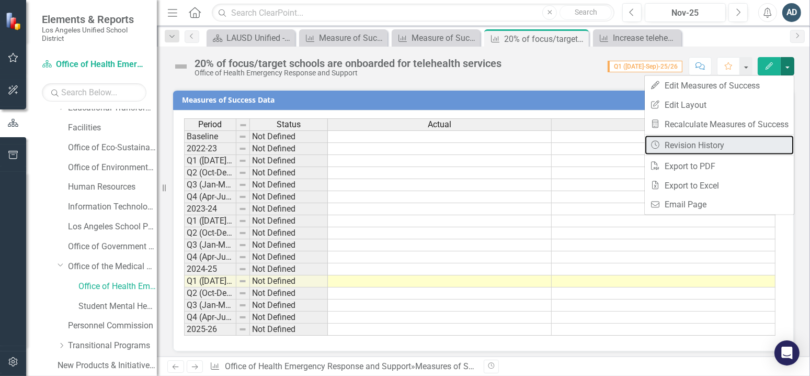
click at [686, 146] on link "Revision History Revision History" at bounding box center [719, 144] width 149 height 19
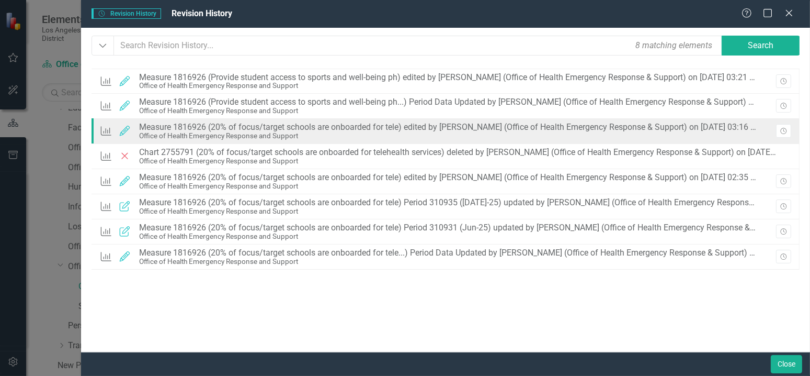
click at [218, 130] on div "Measure 1816926 (20% of focus/target schools are onboarded for tele) edited by …" at bounding box center [448, 126] width 619 height 9
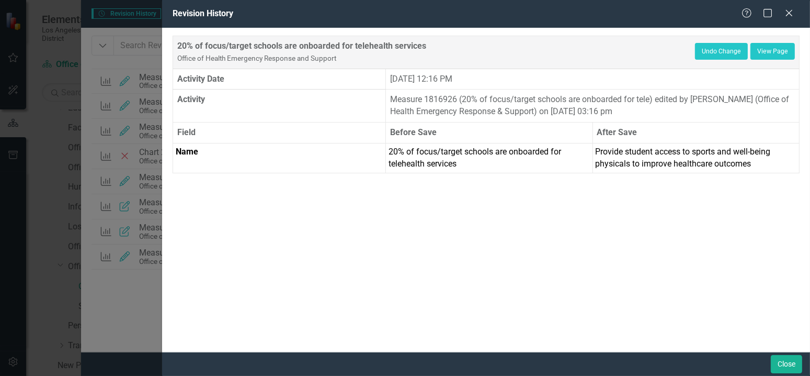
click at [122, 15] on div "Revision History Help Maximize Close 20% of focus/target schools are onboarded …" at bounding box center [405, 188] width 810 height 376
click at [783, 52] on link "View Page" at bounding box center [773, 51] width 44 height 17
click at [791, 6] on div "Revision History Help Maximize Close" at bounding box center [486, 14] width 648 height 28
click at [787, 12] on icon "Close" at bounding box center [789, 13] width 10 height 8
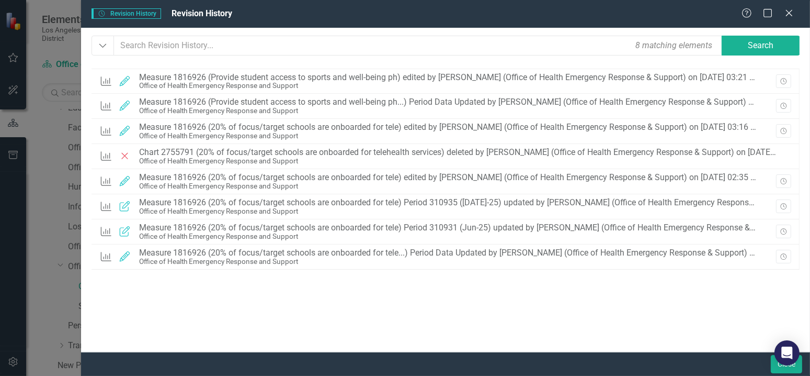
click at [141, 13] on span "Revision History Revision History" at bounding box center [127, 13] width 70 height 10
drag, startPoint x: 795, startPoint y: 7, endPoint x: 786, endPoint y: 8, distance: 9.0
click at [791, 7] on div "Revision History Revision History Revision History Help Maximize Close" at bounding box center [445, 14] width 729 height 28
click at [785, 12] on icon "Close" at bounding box center [789, 13] width 13 height 10
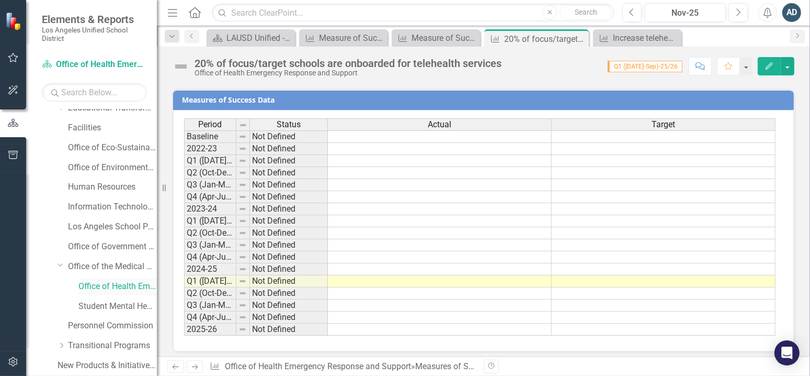
click at [97, 281] on link "Office of Health Emergency Response and Support" at bounding box center [117, 286] width 78 height 12
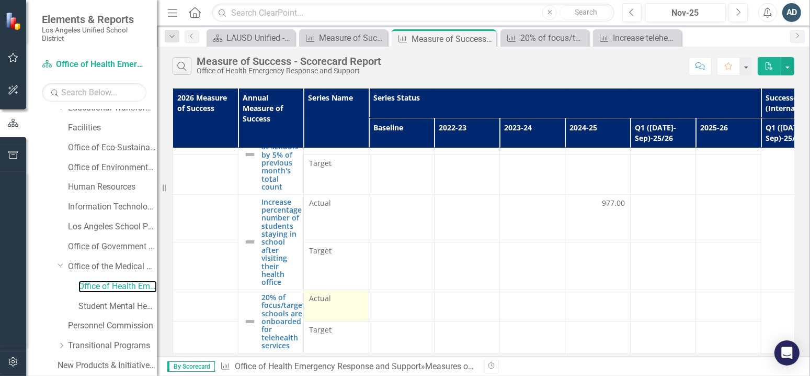
scroll to position [85, 0]
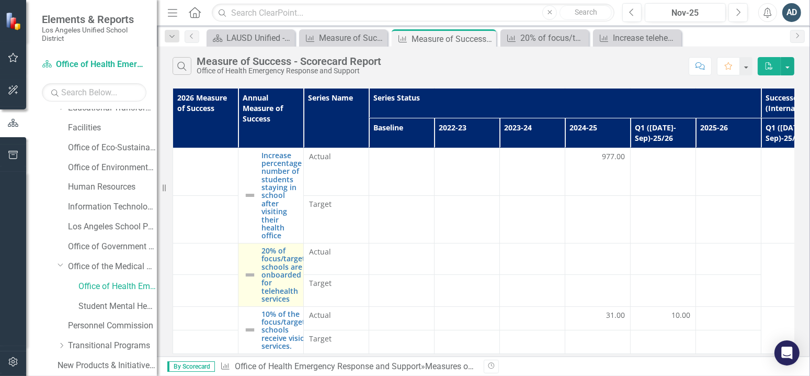
click at [248, 268] on img at bounding box center [250, 274] width 13 height 13
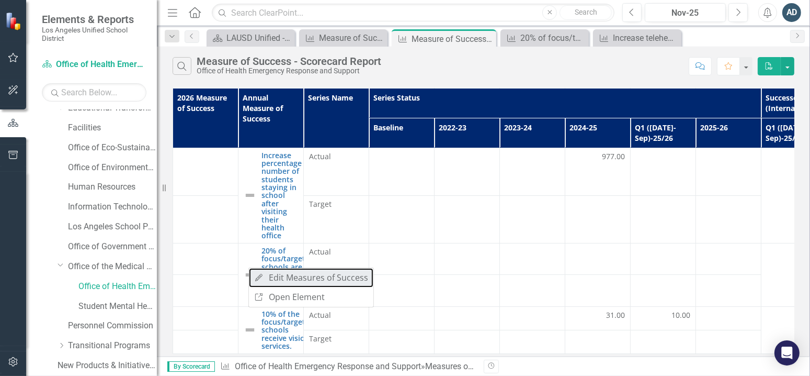
click at [309, 281] on link "Edit Edit Measures of Success" at bounding box center [311, 277] width 125 height 19
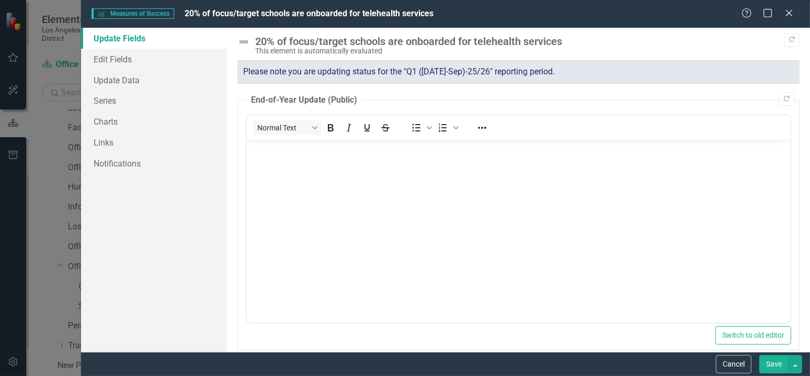
scroll to position [0, 0]
click at [115, 83] on link "Update Data" at bounding box center [154, 80] width 146 height 21
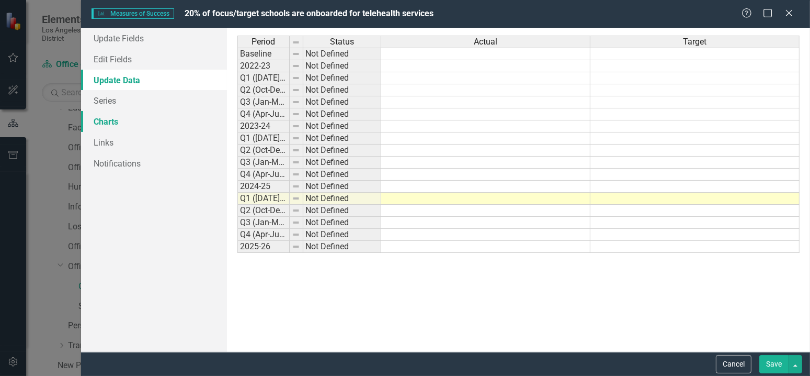
click at [113, 115] on link "Charts" at bounding box center [154, 121] width 146 height 21
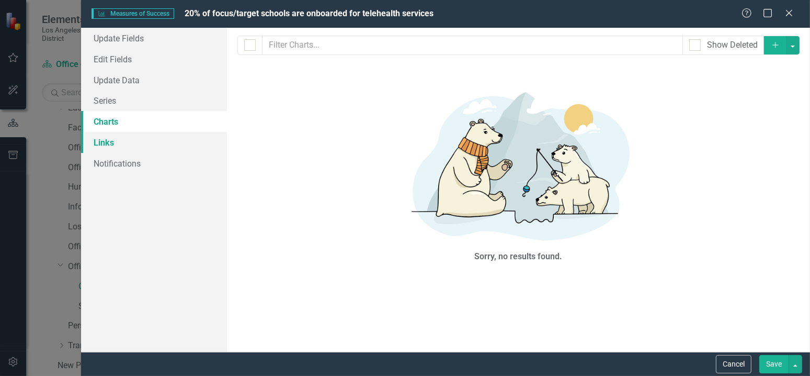
click at [100, 139] on link "Links" at bounding box center [154, 142] width 146 height 21
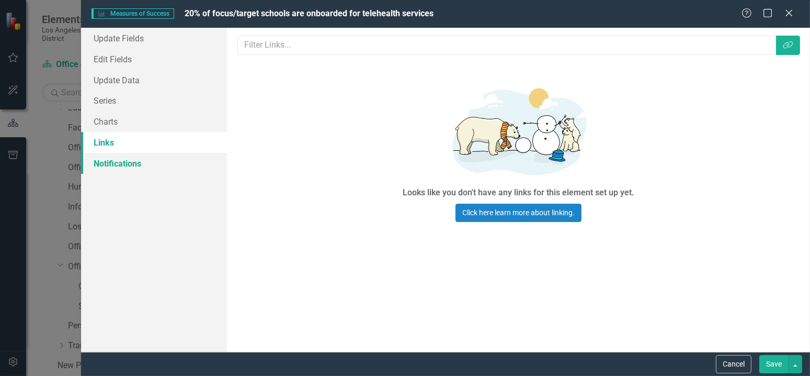
click at [108, 164] on link "Notifications" at bounding box center [154, 163] width 146 height 21
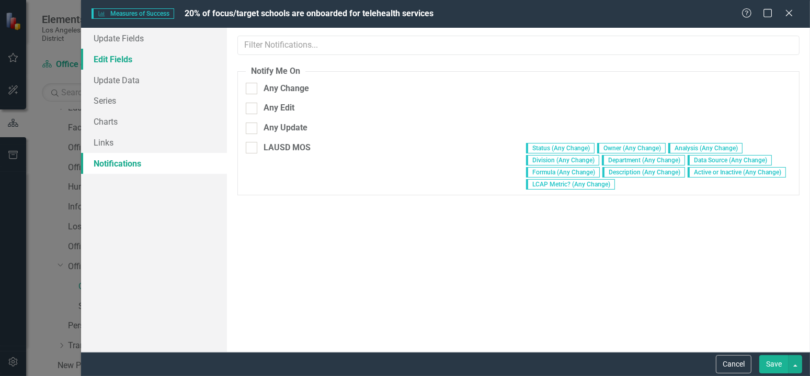
click at [133, 62] on link "Edit Fields" at bounding box center [154, 59] width 146 height 21
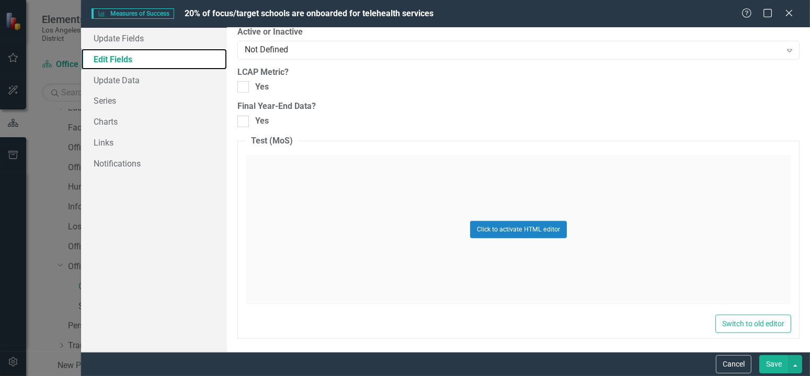
scroll to position [844, 0]
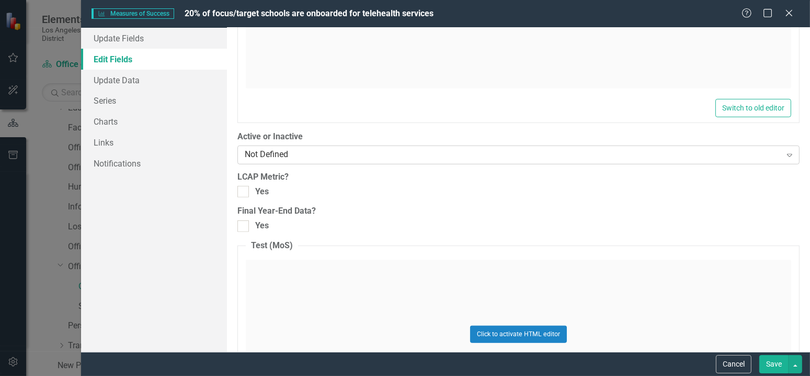
click at [393, 153] on div "Not Defined" at bounding box center [513, 155] width 537 height 12
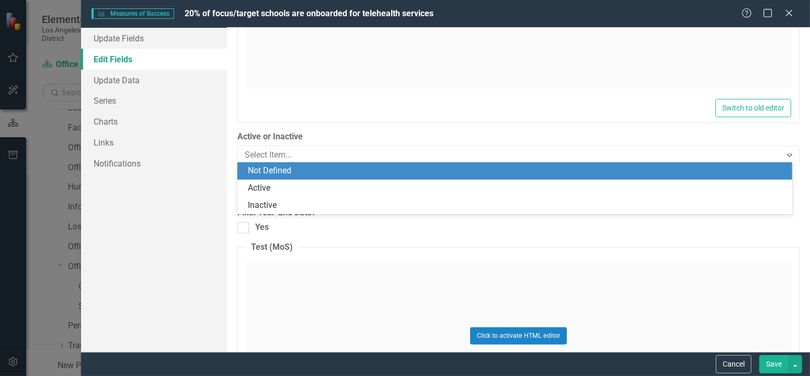
click at [232, 115] on div "ClearPoint Can Do More! How ClearPoint Can Help Close Enterprise plans can auto…" at bounding box center [518, 190] width 583 height 324
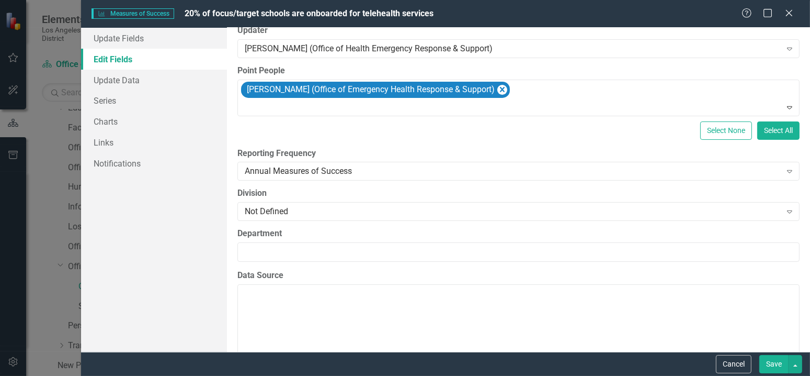
scroll to position [157, 0]
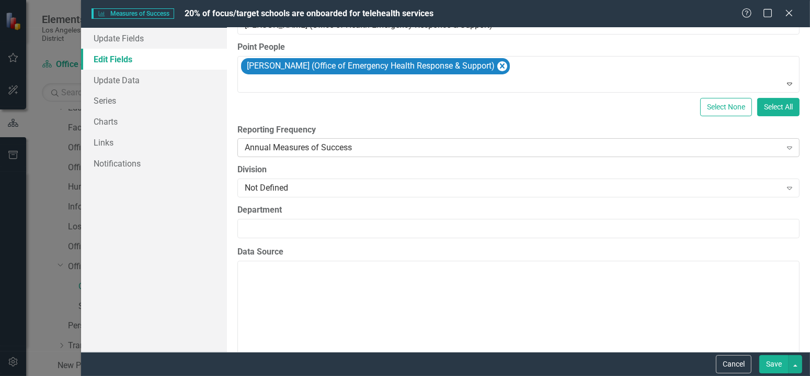
click at [342, 141] on div "Annual Measures of Success Expand" at bounding box center [519, 147] width 562 height 19
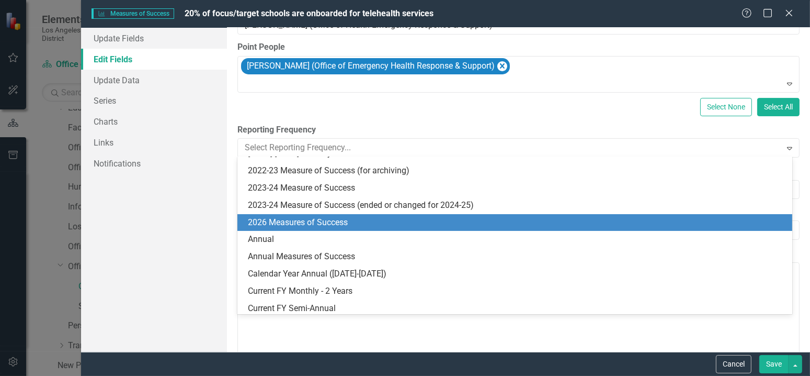
scroll to position [105, 0]
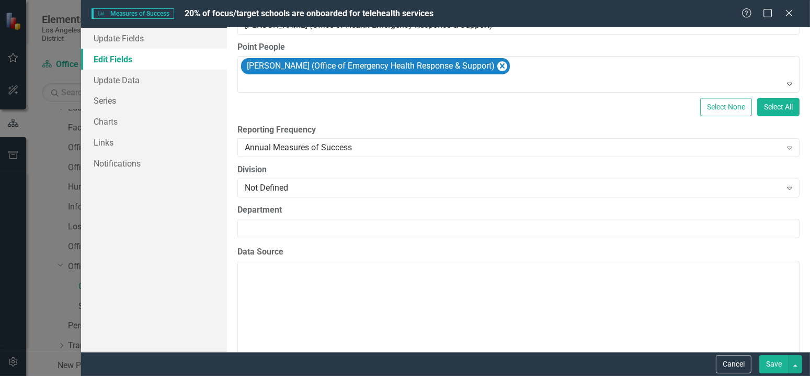
click at [201, 213] on div "Update Fields Edit Fields Update Data Series Charts Links Notifications" at bounding box center [154, 190] width 146 height 324
click at [268, 192] on div "Not Defined" at bounding box center [513, 188] width 537 height 12
click at [196, 213] on div "Update Fields Edit Fields Update Data Series Charts Links Notifications" at bounding box center [154, 190] width 146 height 324
click at [105, 85] on link "Update Data" at bounding box center [154, 80] width 146 height 21
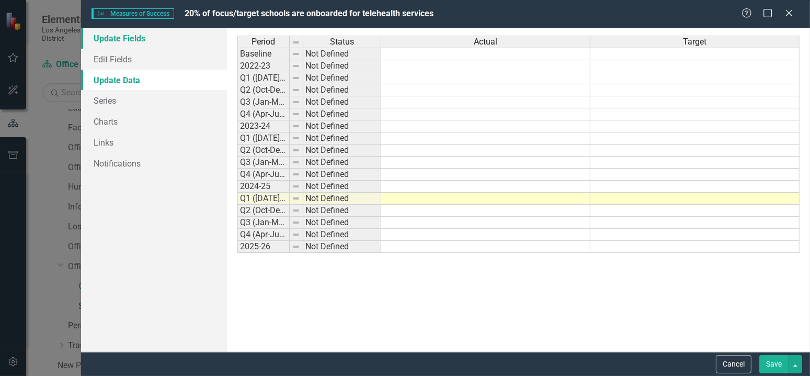
click at [148, 41] on link "Update Fields" at bounding box center [154, 38] width 146 height 21
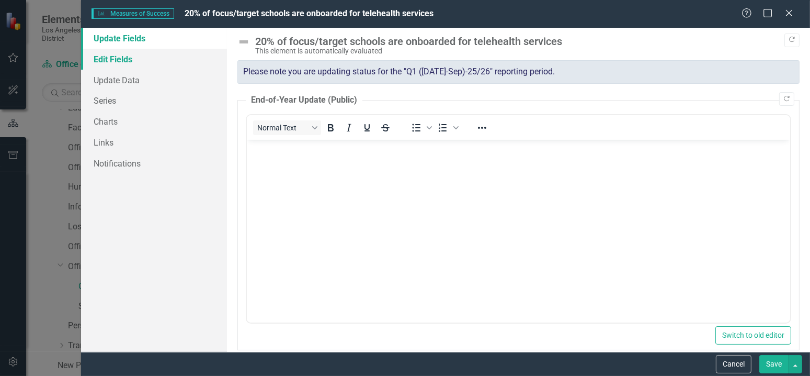
click at [140, 61] on link "Edit Fields" at bounding box center [154, 59] width 146 height 21
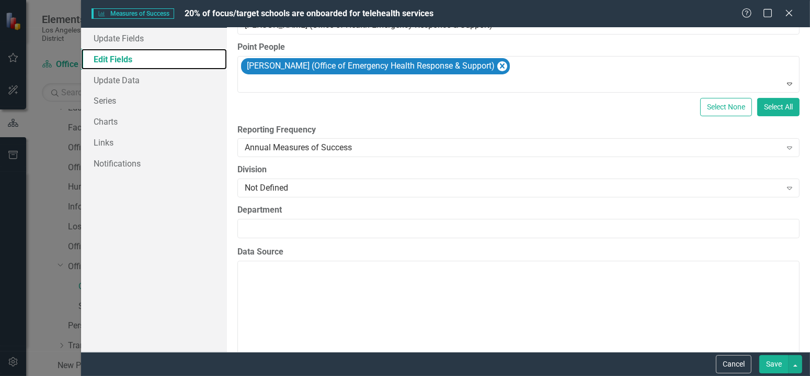
scroll to position [0, 0]
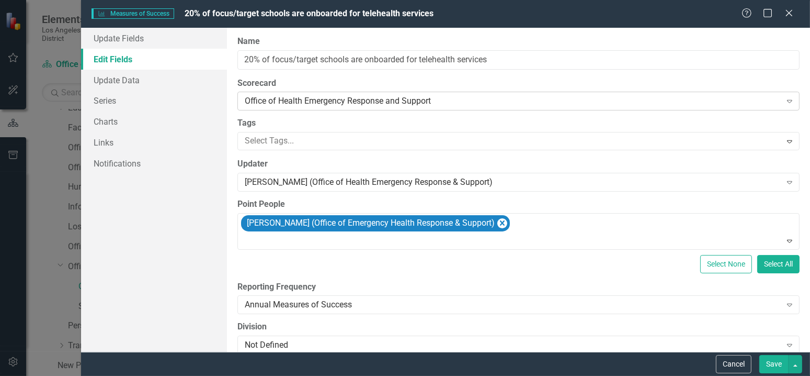
click at [763, 102] on div "Office of Health Emergency Response and Support" at bounding box center [513, 101] width 537 height 12
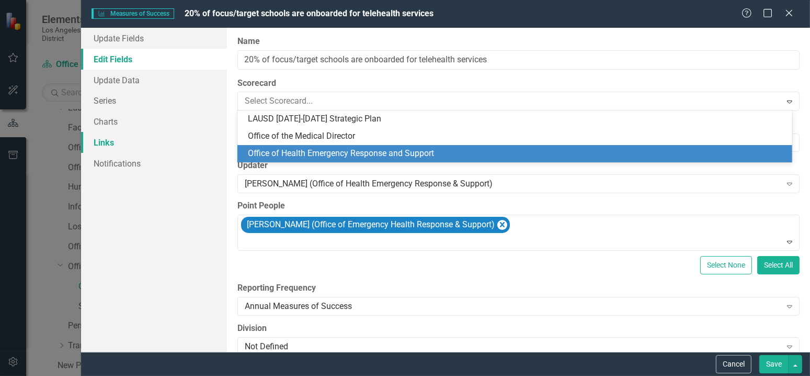
click at [214, 148] on link "Links" at bounding box center [154, 142] width 146 height 21
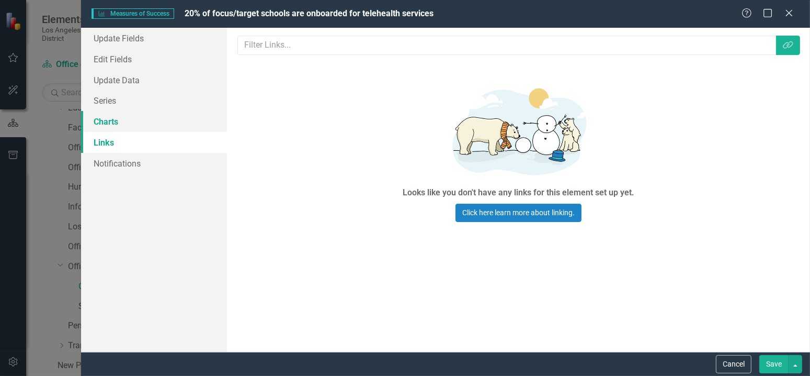
click at [200, 126] on link "Charts" at bounding box center [154, 121] width 146 height 21
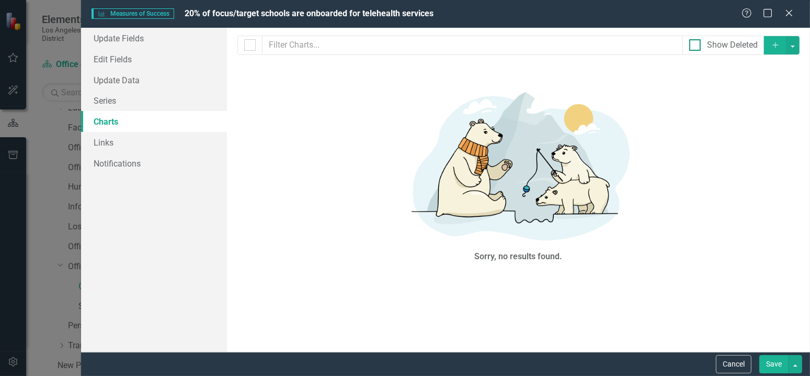
click at [728, 41] on div "Show Deleted" at bounding box center [732, 45] width 51 height 12
click at [696, 41] on input "Show Deleted" at bounding box center [693, 42] width 7 height 7
checkbox input "true"
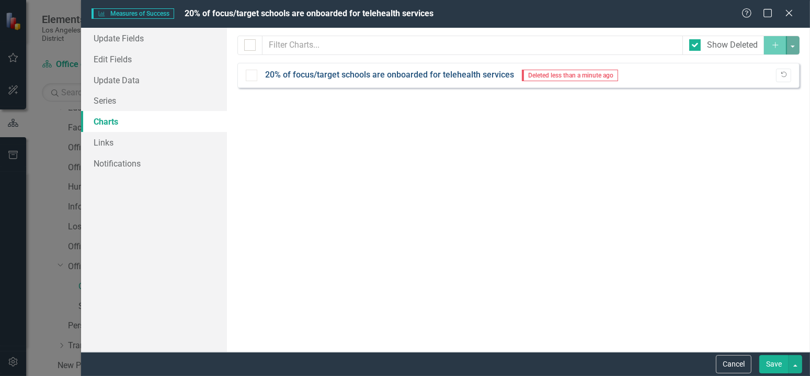
click at [435, 74] on link "20% of focus/target schools are onboarded for telehealth services" at bounding box center [389, 75] width 249 height 12
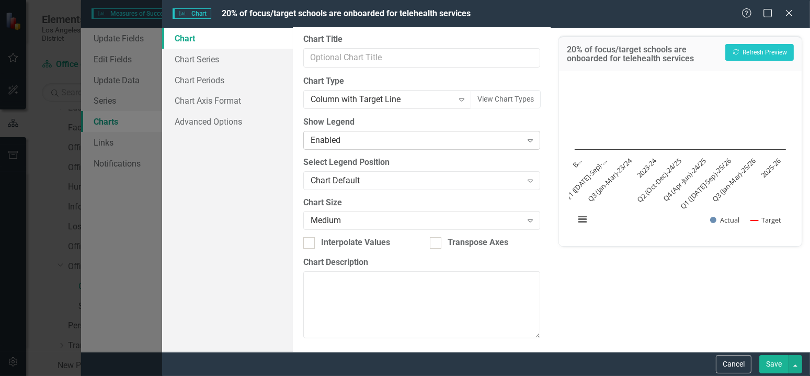
scroll to position [85, 0]
click at [222, 78] on link "Chart Periods" at bounding box center [227, 80] width 131 height 21
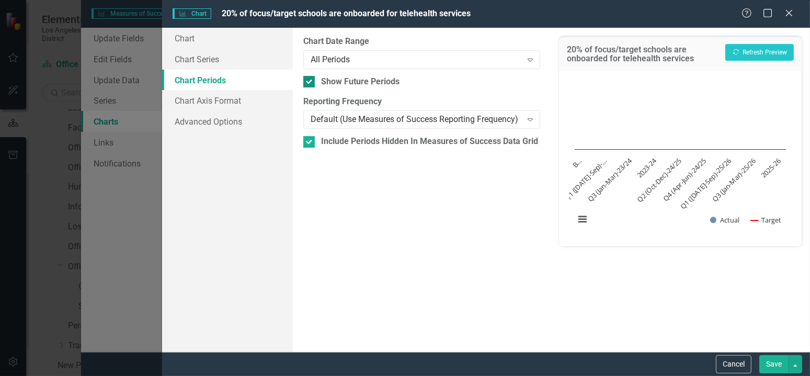
click at [306, 84] on div at bounding box center [309, 82] width 12 height 12
click at [306, 83] on input "Show Future Periods" at bounding box center [306, 79] width 7 height 7
checkbox input "false"
click at [307, 139] on input "Include Periods Hidden In Measures of Success Data Grid" at bounding box center [306, 139] width 7 height 7
checkbox input "false"
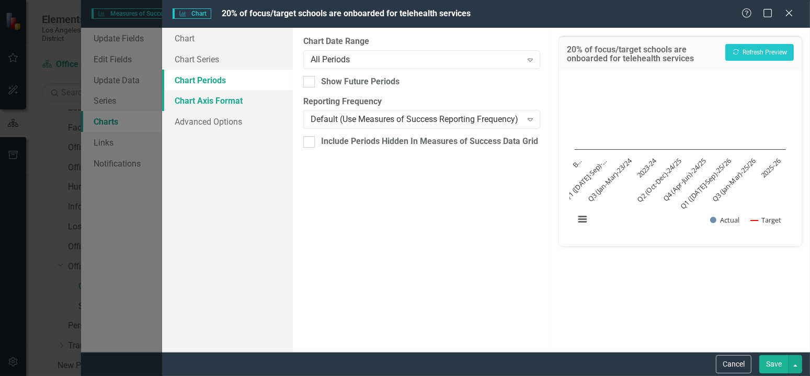
click at [226, 93] on link "Chart Axis Format" at bounding box center [227, 100] width 131 height 21
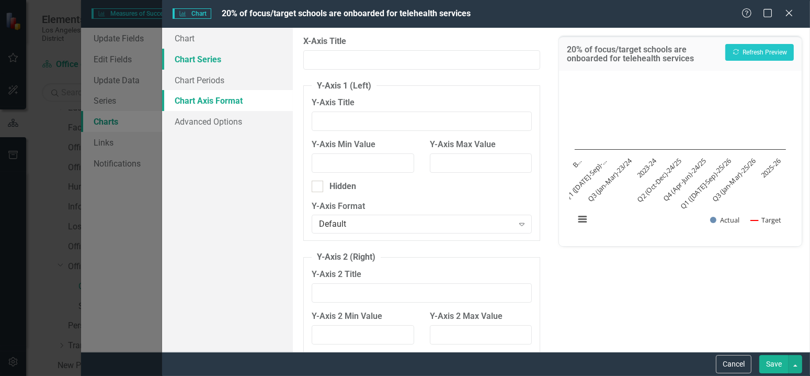
click at [223, 55] on link "Chart Series" at bounding box center [227, 59] width 131 height 21
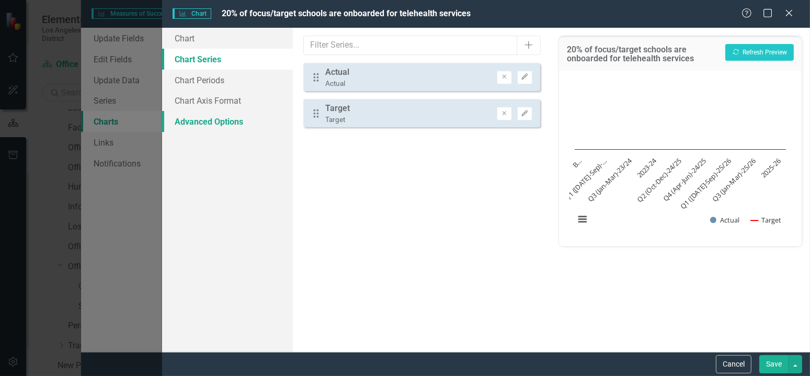
click at [195, 128] on link "Advanced Options" at bounding box center [227, 121] width 131 height 21
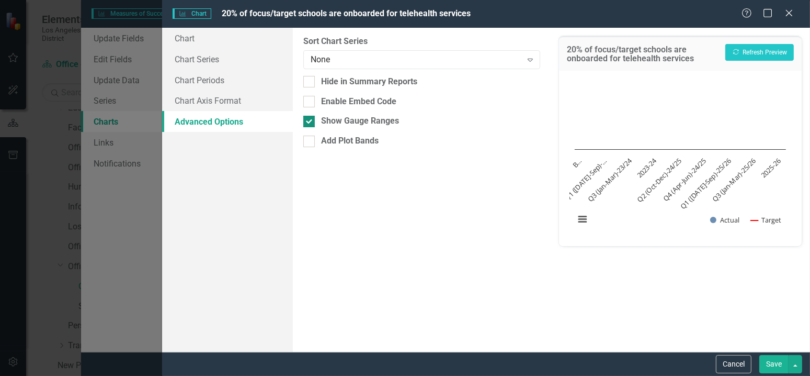
click at [309, 121] on input "Show Gauge Ranges" at bounding box center [306, 119] width 7 height 7
checkbox input "false"
click at [211, 46] on link "Chart" at bounding box center [227, 38] width 131 height 21
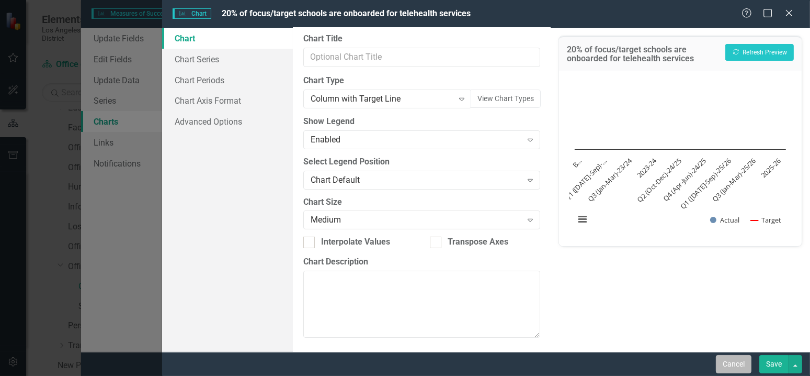
click at [733, 361] on button "Cancel" at bounding box center [734, 364] width 36 height 18
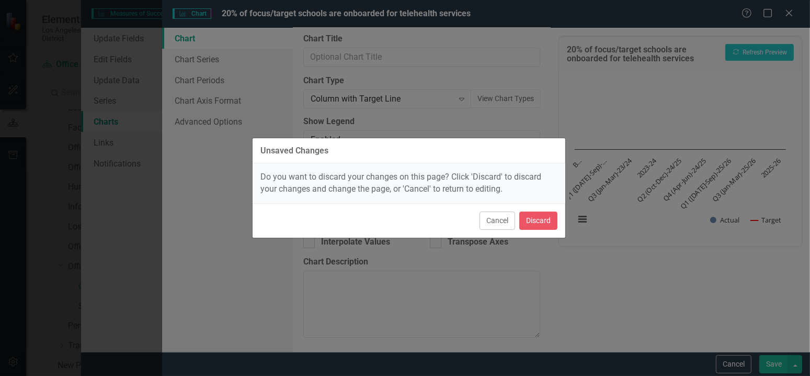
click at [726, 83] on div "Unsaved Changes Do you want to discard your changes on this page? Click 'Discar…" at bounding box center [405, 188] width 810 height 376
click at [485, 217] on button "Cancel" at bounding box center [498, 220] width 36 height 18
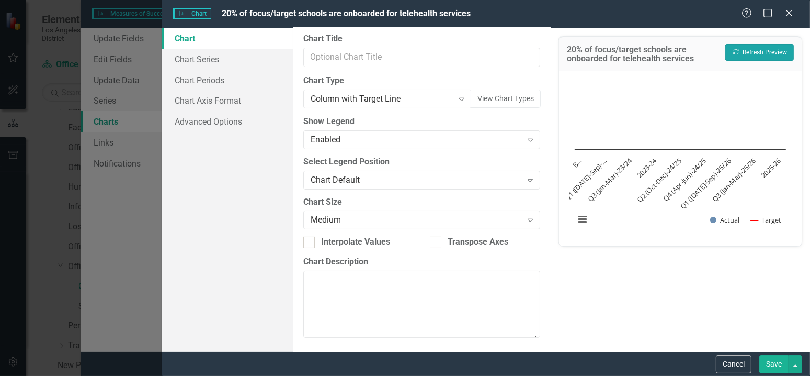
click at [765, 51] on button "Recalculate Refresh Preview" at bounding box center [760, 52] width 69 height 17
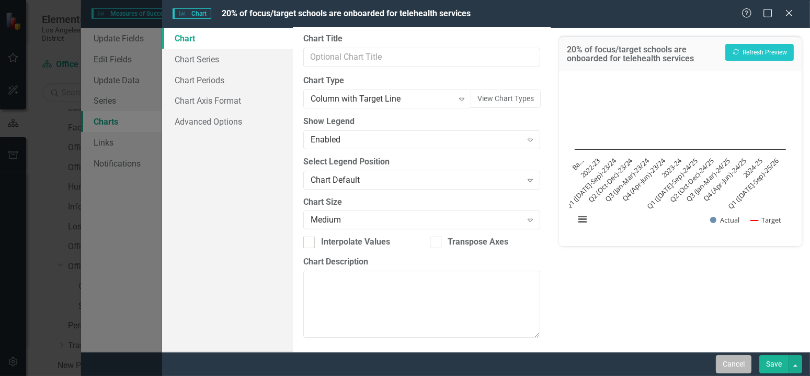
click at [743, 363] on button "Cancel" at bounding box center [734, 364] width 36 height 18
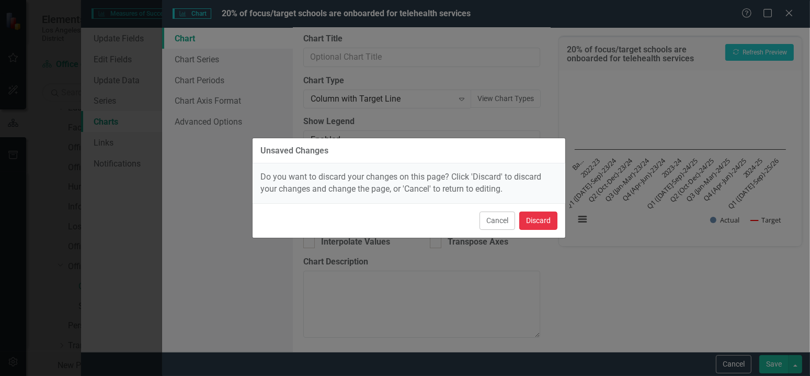
click at [544, 223] on button "Discard" at bounding box center [538, 220] width 38 height 18
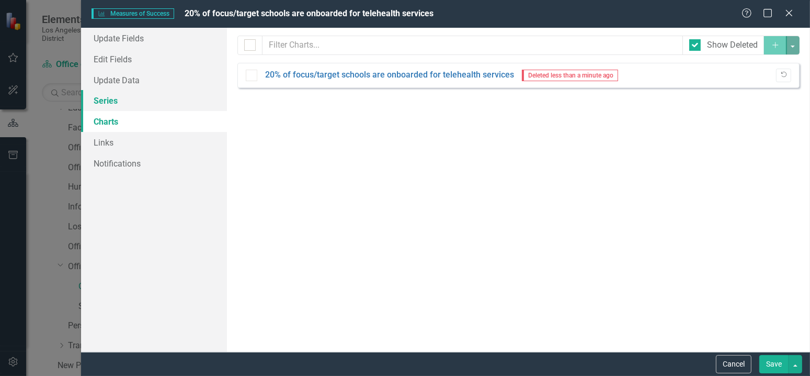
click at [107, 104] on link "Series" at bounding box center [154, 100] width 146 height 21
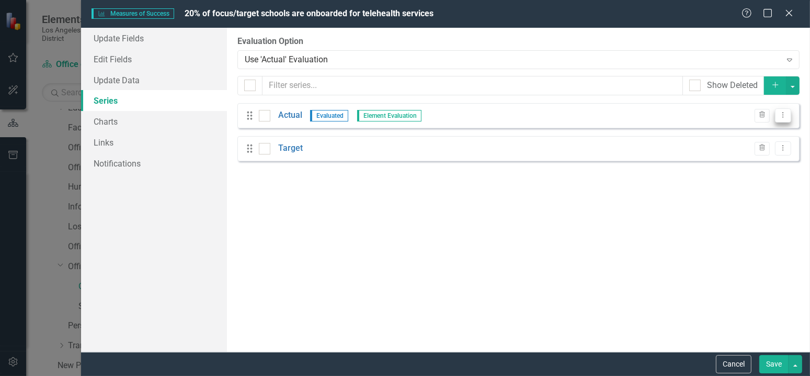
click at [778, 113] on button "Dropdown Menu" at bounding box center [783, 115] width 16 height 14
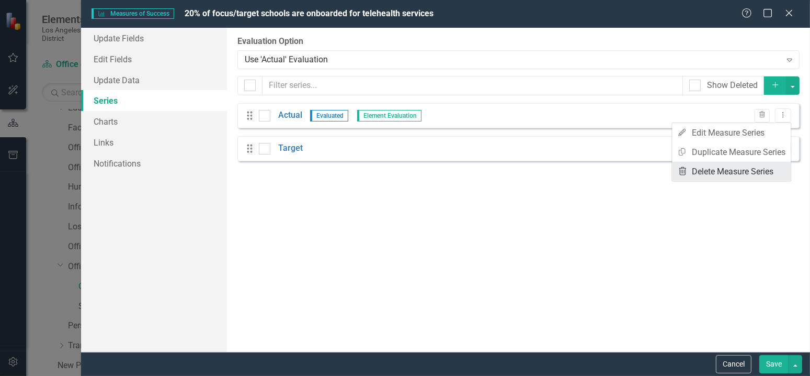
click at [732, 176] on link "Trash Delete Measure Series" at bounding box center [732, 171] width 119 height 19
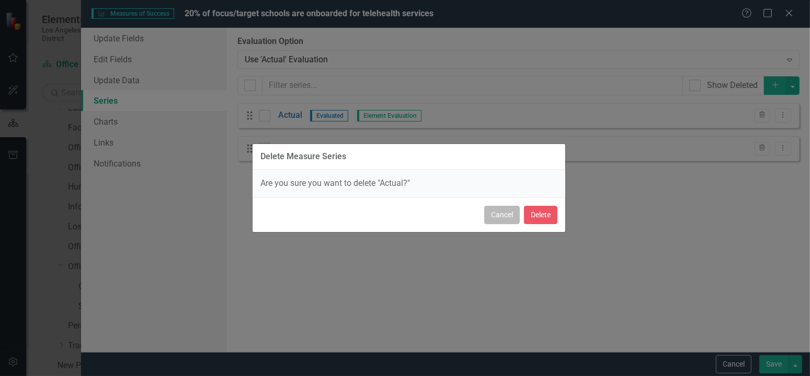
click at [507, 222] on button "Cancel" at bounding box center [502, 215] width 36 height 18
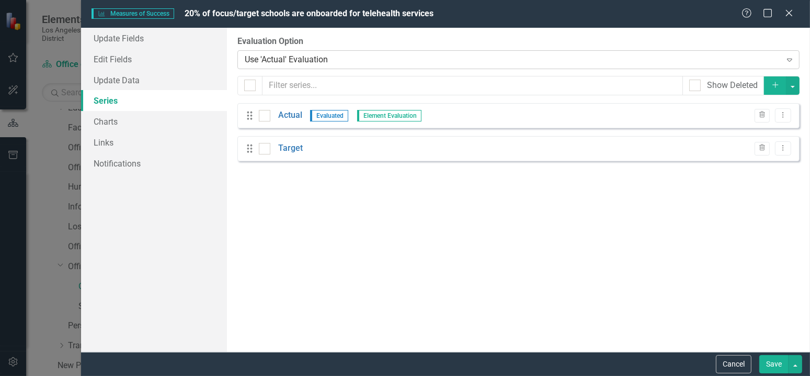
click at [785, 57] on icon "Expand" at bounding box center [790, 59] width 10 height 8
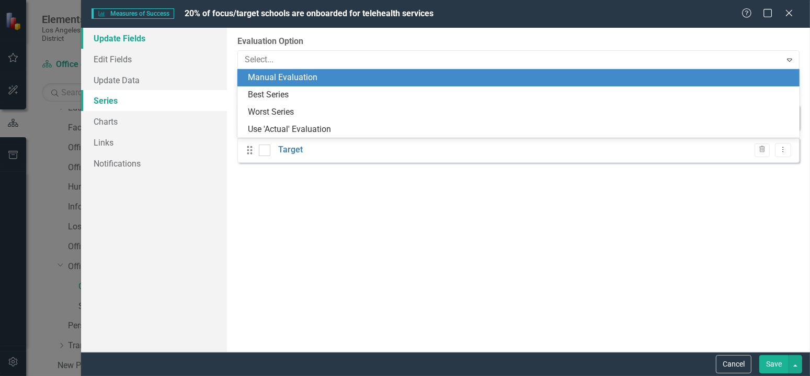
click at [125, 41] on link "Update Fields" at bounding box center [154, 38] width 146 height 21
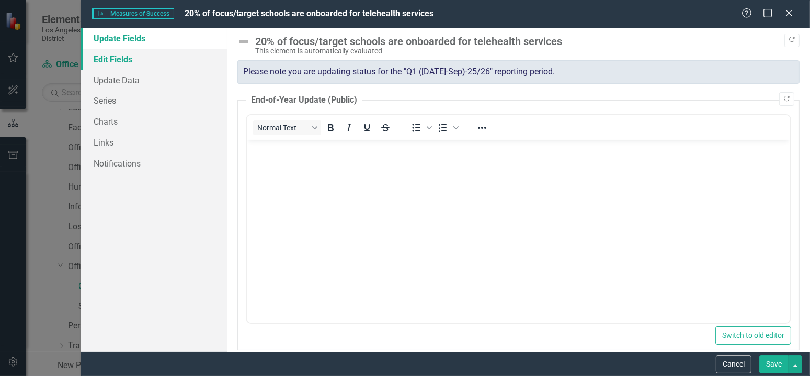
click at [116, 62] on link "Edit Fields" at bounding box center [154, 59] width 146 height 21
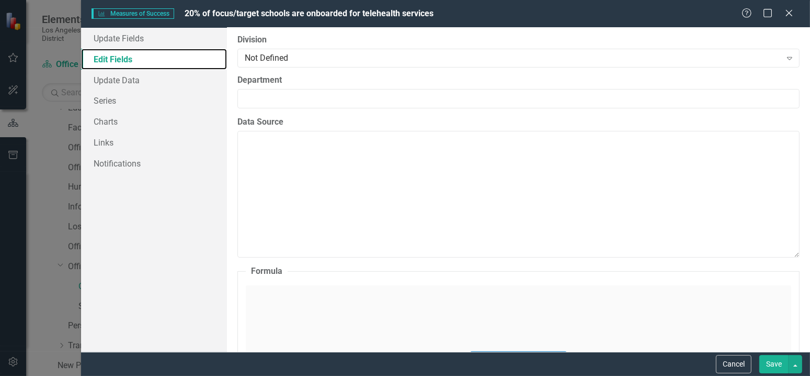
scroll to position [314, 0]
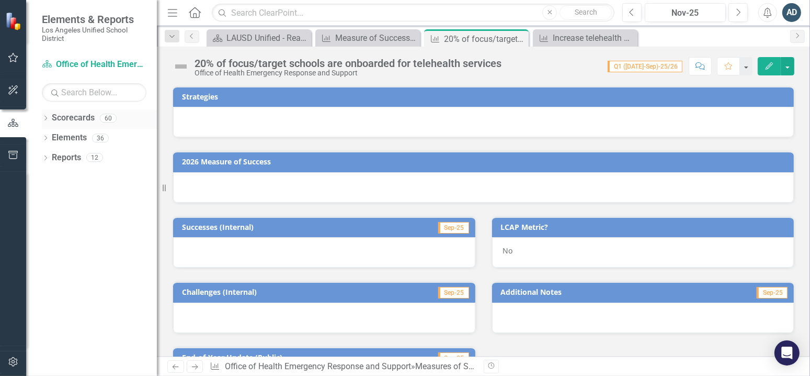
click at [50, 118] on div "Dropdown Scorecards 60" at bounding box center [99, 119] width 115 height 20
click at [48, 115] on div "Dropdown" at bounding box center [45, 119] width 7 height 9
click at [47, 137] on icon "Dropdown" at bounding box center [51, 137] width 8 height 6
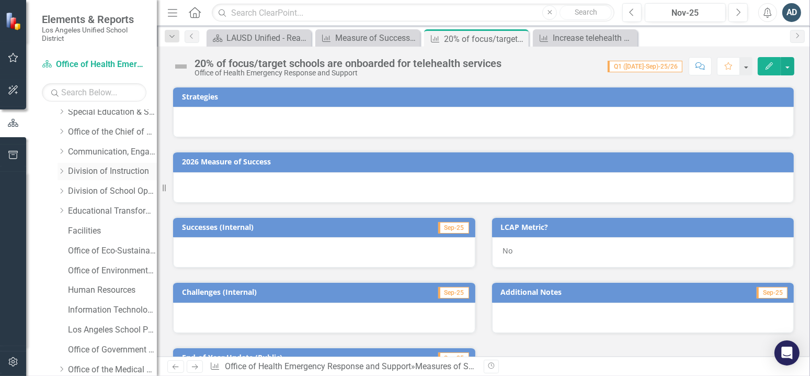
scroll to position [157, 0]
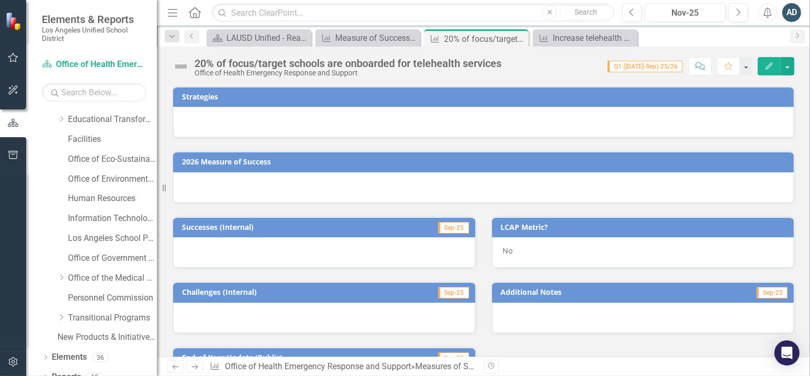
click at [21, 206] on div at bounding box center [13, 259] width 26 height 174
drag, startPoint x: 159, startPoint y: 196, endPoint x: 128, endPoint y: 193, distance: 31.0
click at [128, 193] on div "Elements & Reports Los Angeles Unified School District Scorecard Office of Heal…" at bounding box center [78, 188] width 157 height 376
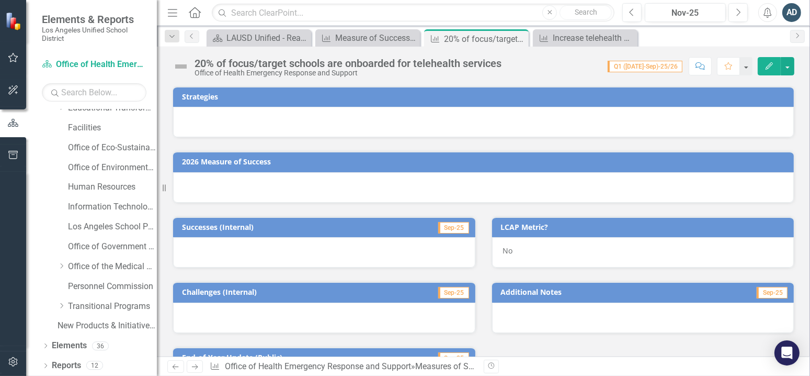
click at [104, 13] on div "Elements & Reports Los Angeles Unified School District" at bounding box center [91, 28] width 131 height 56
click at [113, 270] on link "Office of the Medical Director" at bounding box center [112, 267] width 89 height 12
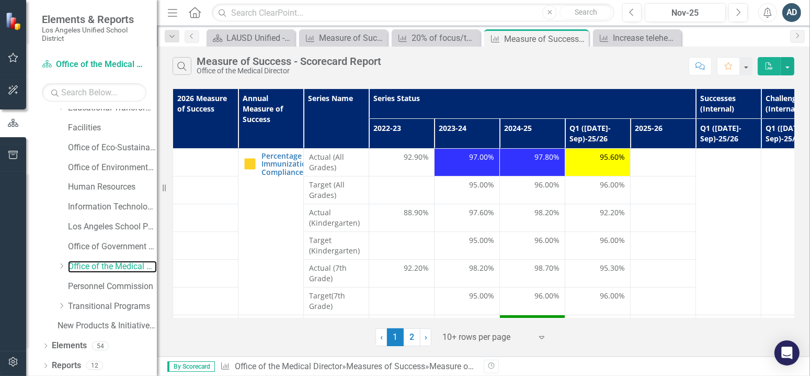
scroll to position [52, 0]
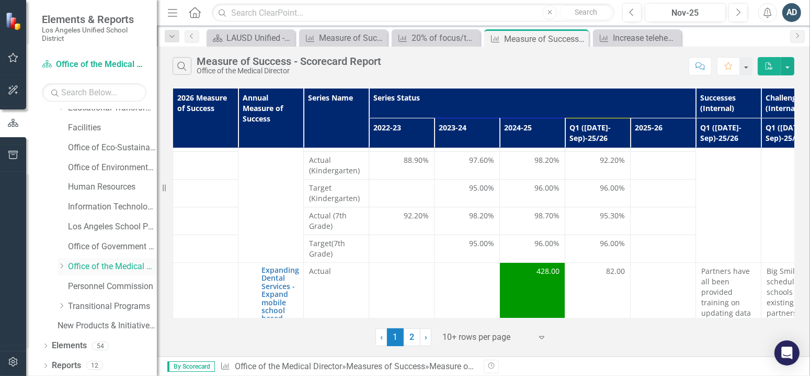
click at [62, 268] on icon "Dropdown" at bounding box center [62, 266] width 8 height 6
click at [116, 294] on div "Office of Health Emergency Response and Support" at bounding box center [117, 286] width 78 height 17
click at [122, 286] on link "Office of Health Emergency Response and Support" at bounding box center [117, 286] width 78 height 12
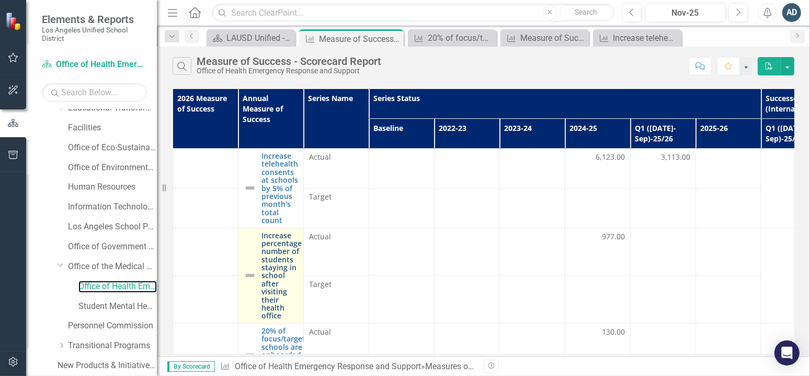
scroll to position [85, 0]
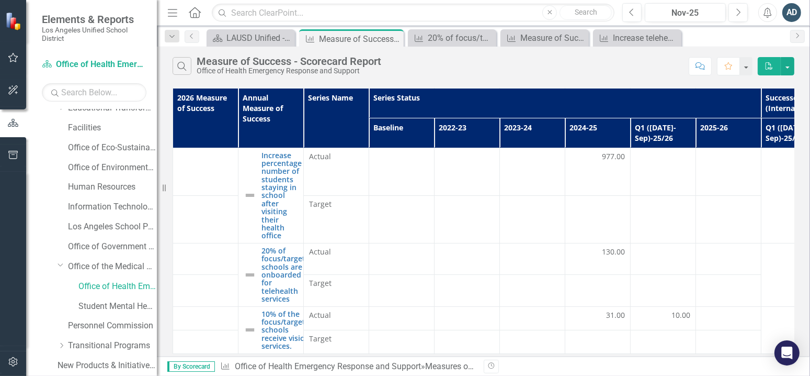
click at [208, 221] on td at bounding box center [205, 219] width 65 height 48
click at [278, 248] on link "20% of focus/target schools are onboarded for telehealth services" at bounding box center [284, 274] width 44 height 57
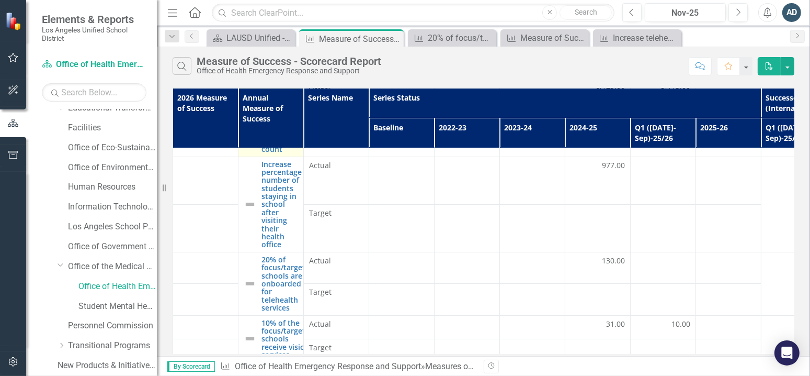
scroll to position [85, 0]
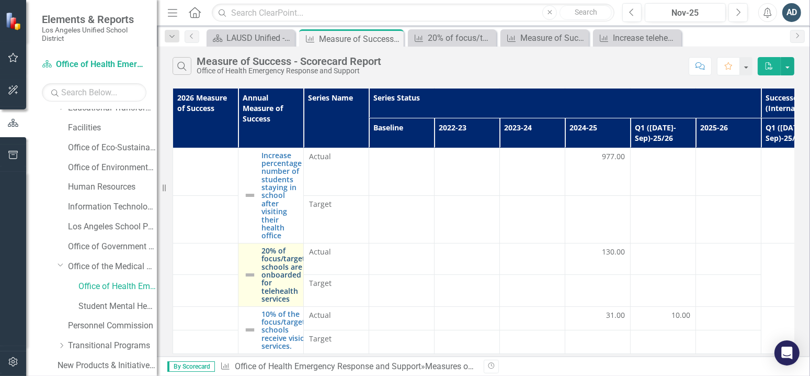
click at [289, 256] on link "20% of focus/target schools are onboarded for telehealth services" at bounding box center [284, 274] width 44 height 57
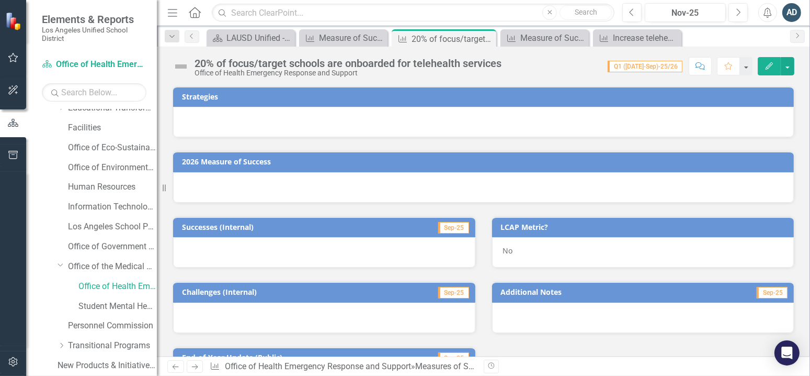
click at [779, 67] on button "Edit" at bounding box center [769, 66] width 23 height 18
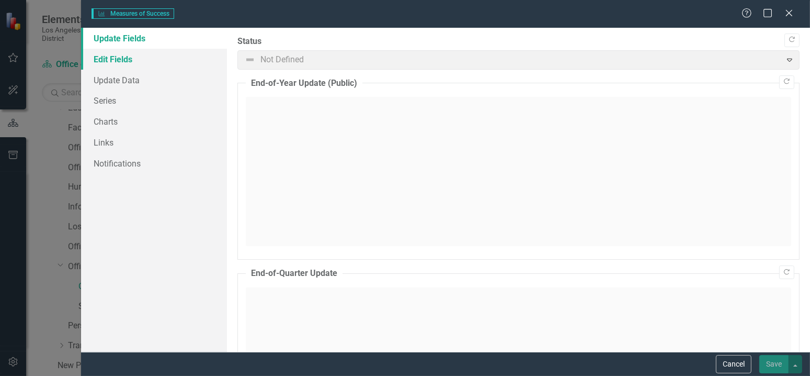
click at [131, 59] on link "Edit Fields" at bounding box center [154, 59] width 146 height 21
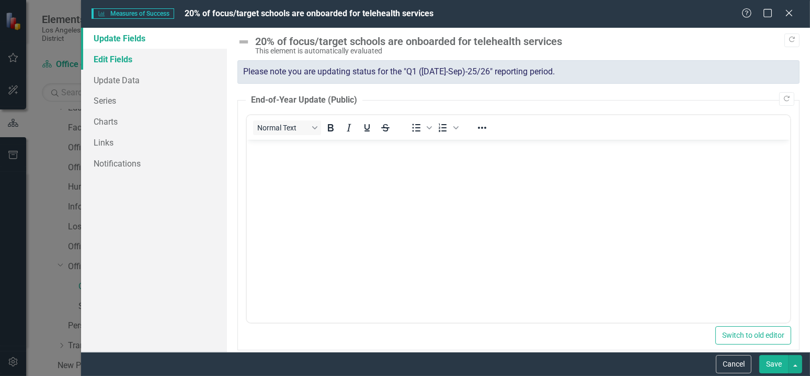
click at [113, 65] on link "Edit Fields" at bounding box center [154, 59] width 146 height 21
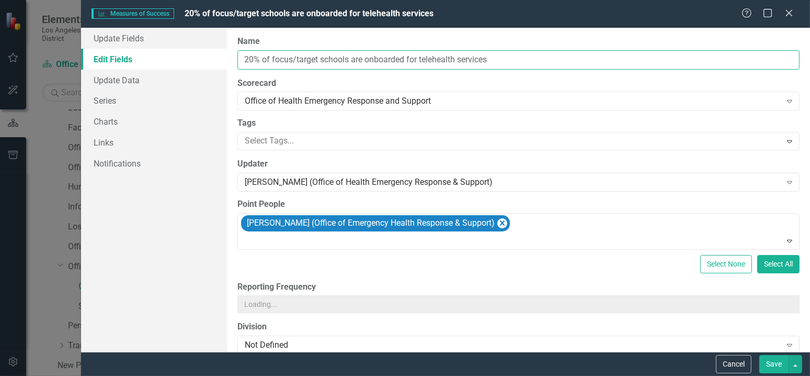
drag, startPoint x: 521, startPoint y: 55, endPoint x: 233, endPoint y: 71, distance: 288.2
click at [233, 71] on div "ClearPoint Can Do More! How ClearPoint Can Help Close Enterprise plans can auto…" at bounding box center [518, 190] width 583 height 324
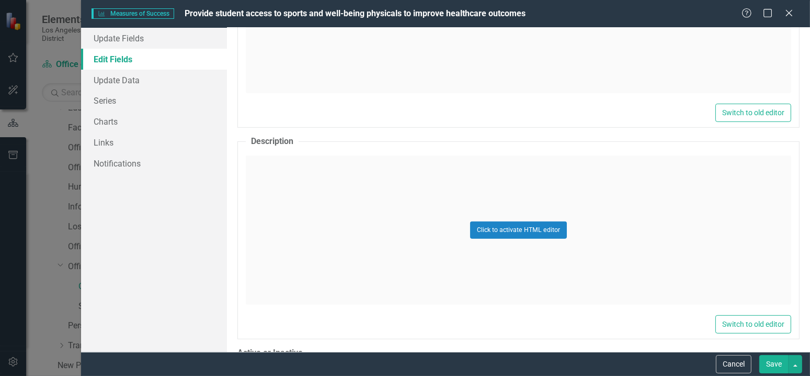
scroll to position [837, 0]
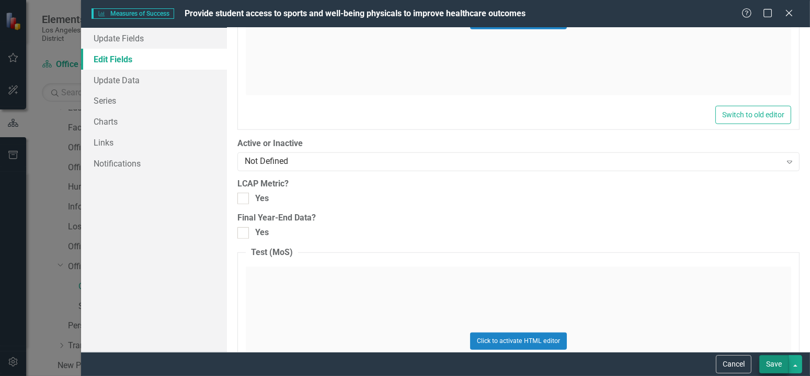
type input "Provide student access to sports and well-being physicals to improve healthcare…"
click at [783, 369] on button "Save" at bounding box center [774, 364] width 29 height 18
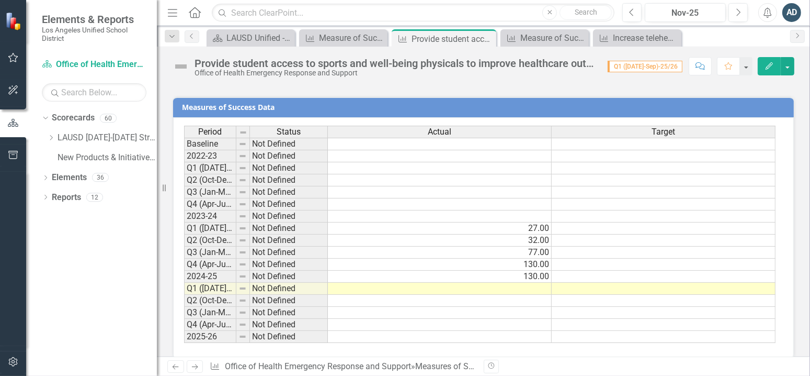
scroll to position [583, 0]
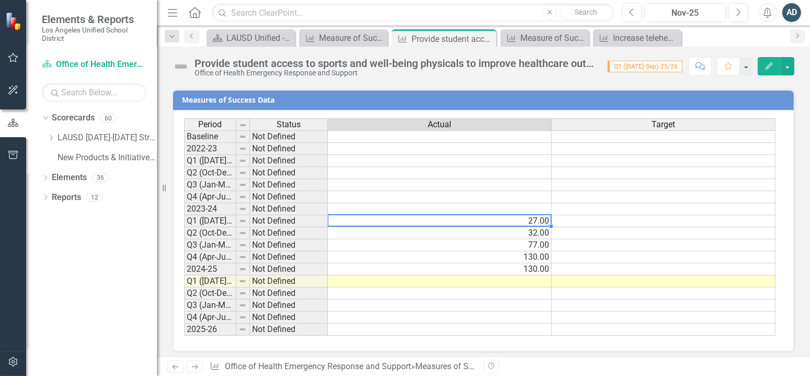
click at [513, 215] on td "27.00" at bounding box center [440, 221] width 224 height 12
click at [532, 218] on td "27.00" at bounding box center [440, 221] width 224 height 12
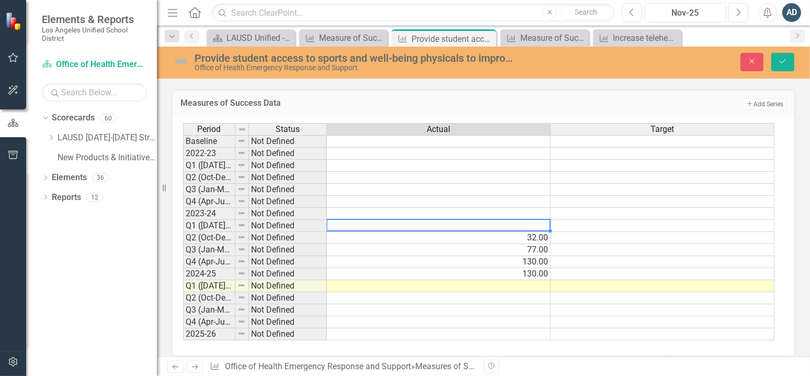
click at [535, 232] on td "32.00" at bounding box center [439, 238] width 224 height 12
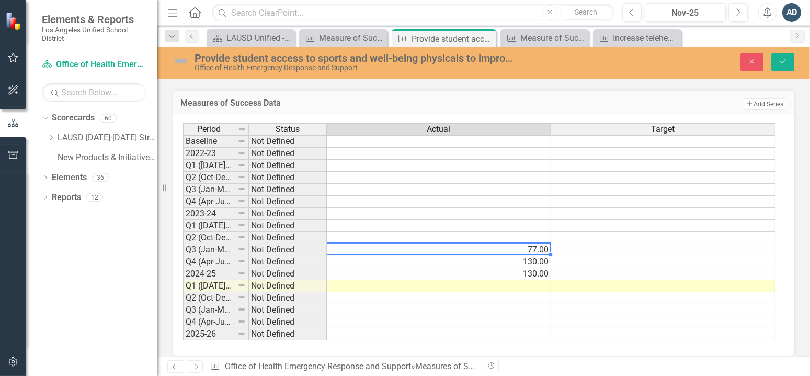
click at [539, 246] on td "77.00" at bounding box center [439, 250] width 224 height 12
click at [541, 256] on td "130.00" at bounding box center [439, 262] width 224 height 12
click at [543, 268] on td "130.00" at bounding box center [439, 274] width 224 height 12
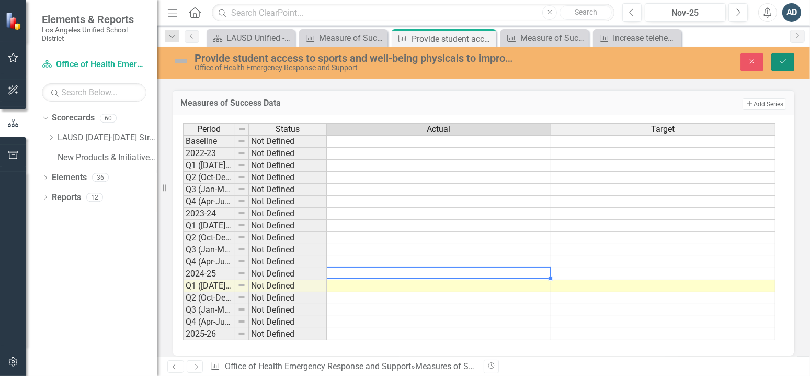
click at [785, 70] on button "Save" at bounding box center [783, 62] width 23 height 18
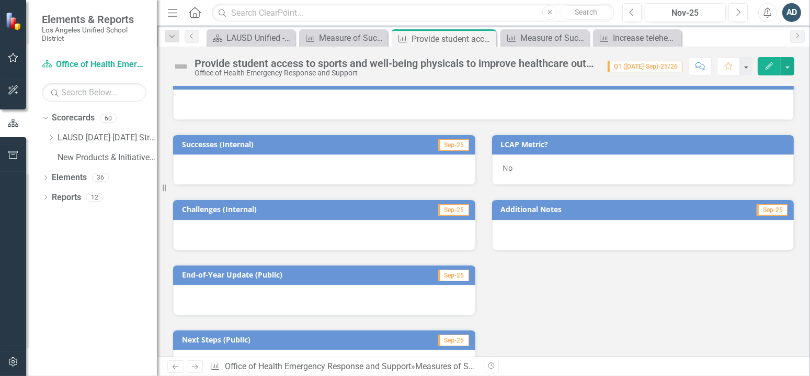
scroll to position [0, 0]
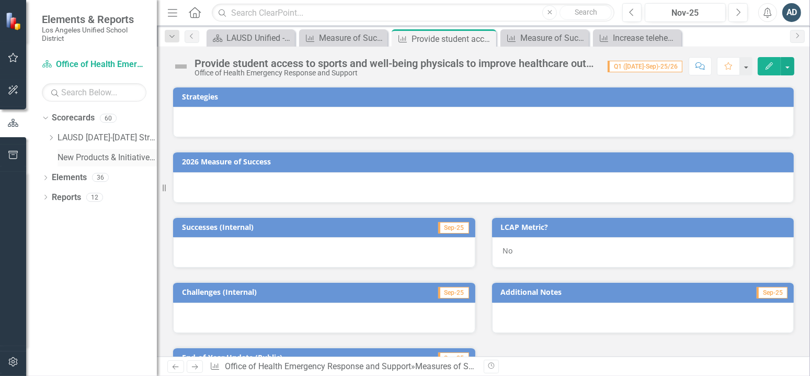
click at [74, 159] on link "New Products & Initiatives 2025-26" at bounding box center [107, 158] width 99 height 12
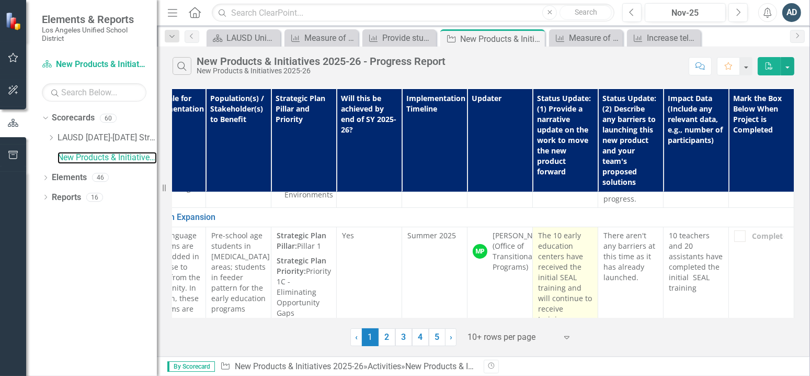
scroll to position [52, 235]
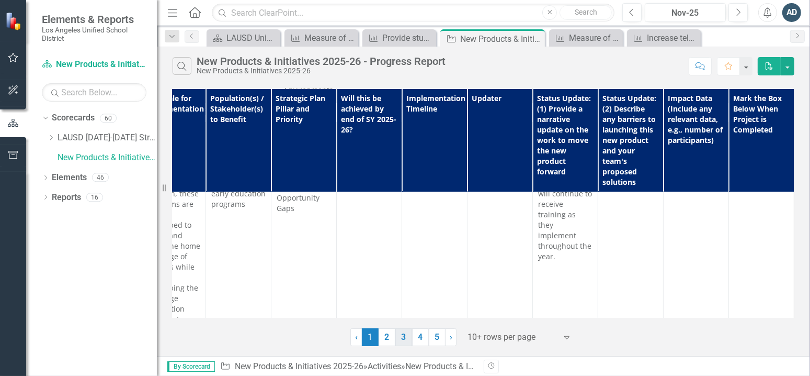
click at [411, 339] on link "3" at bounding box center [404, 337] width 17 height 18
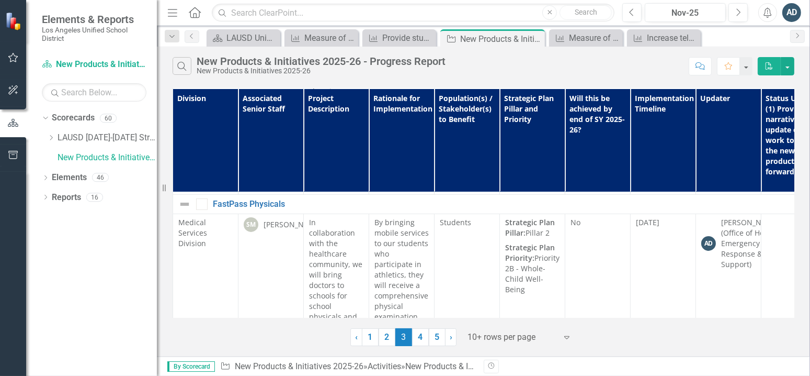
scroll to position [314, 0]
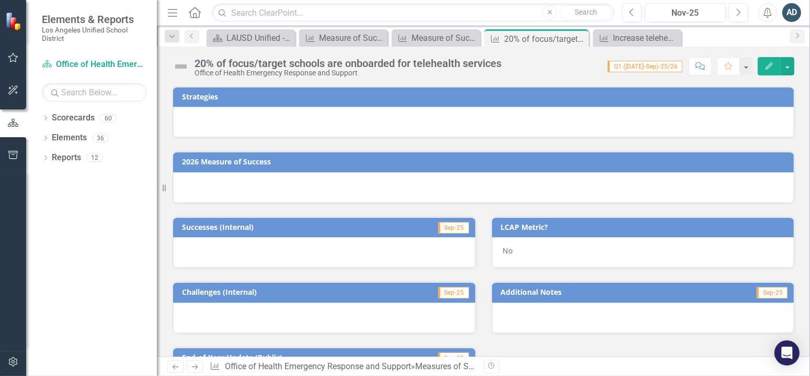
scroll to position [583, 0]
